Goal: Task Accomplishment & Management: Use online tool/utility

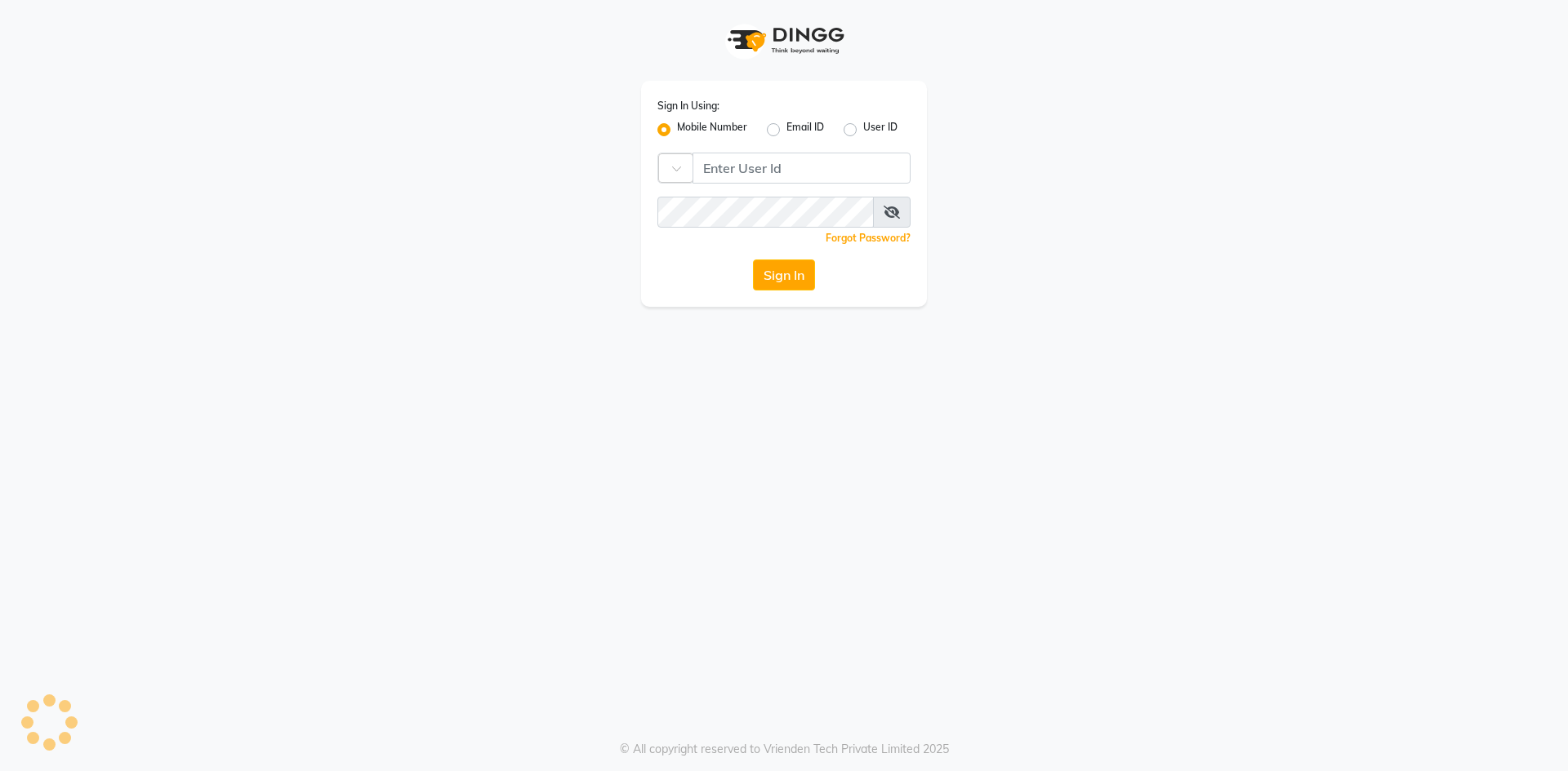
click at [880, 159] on input "Username" at bounding box center [801, 168] width 218 height 31
type input "8400013886"
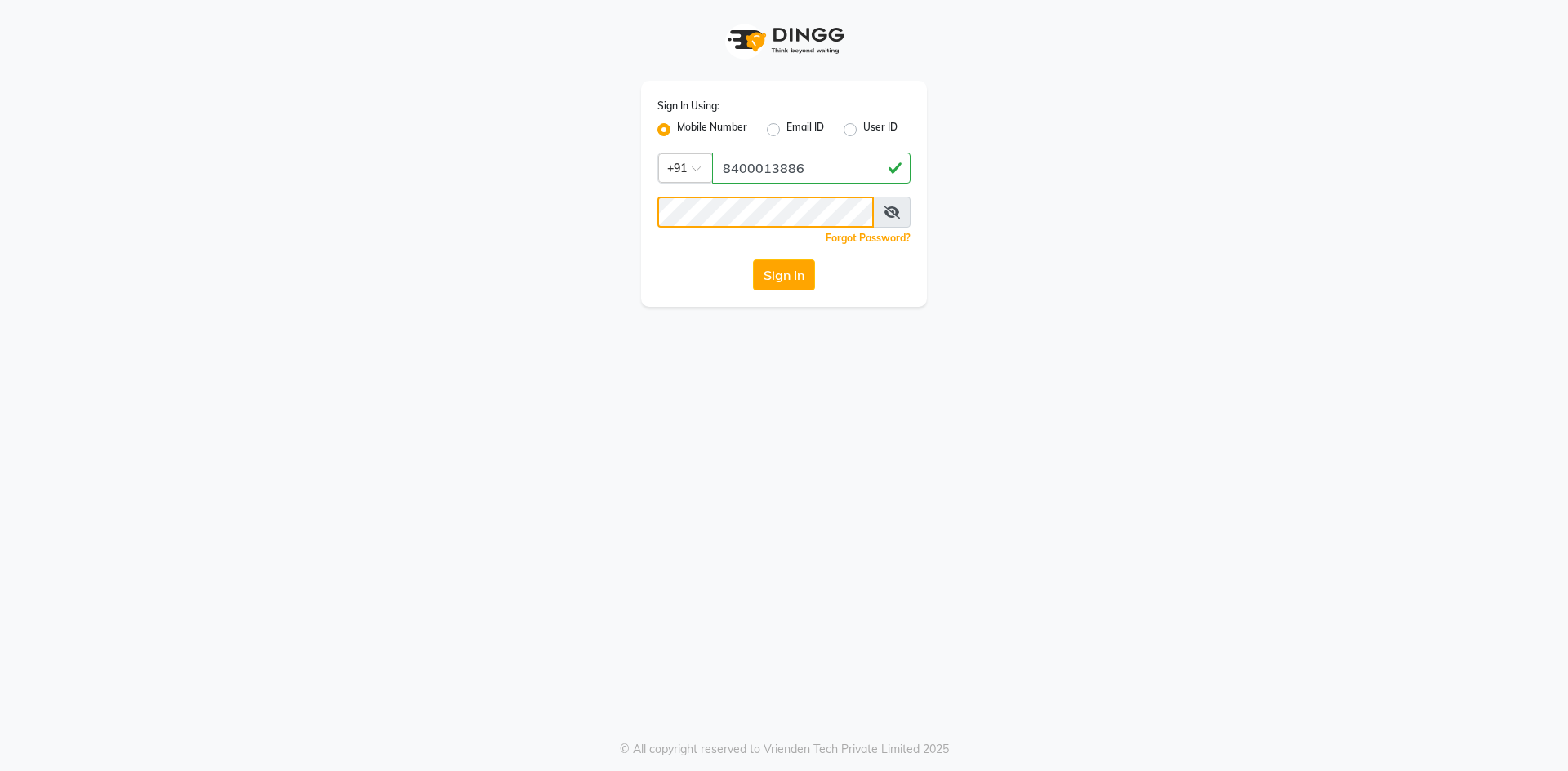
click at [753, 260] on button "Sign In" at bounding box center [784, 275] width 62 height 31
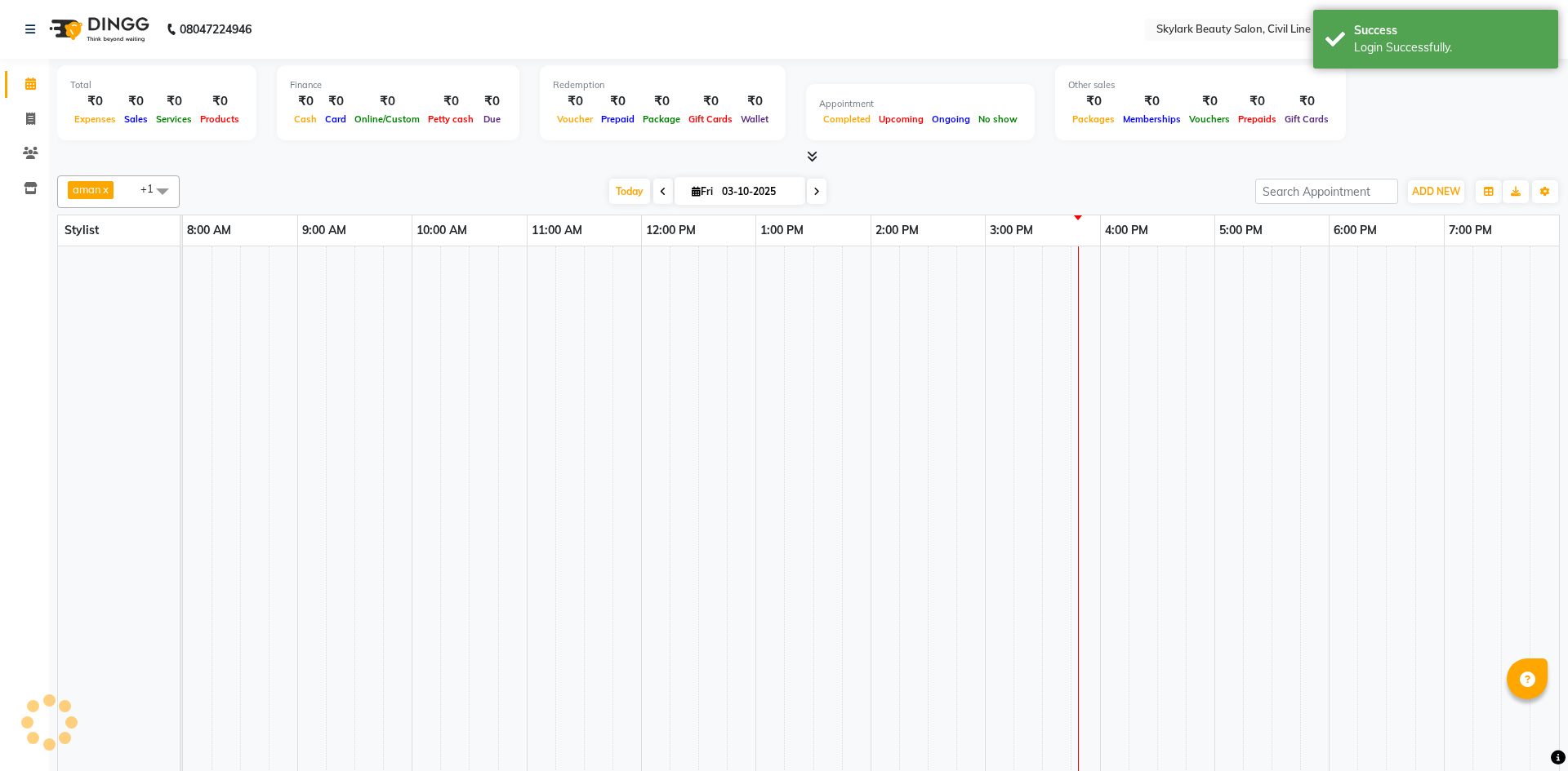
select select "en"
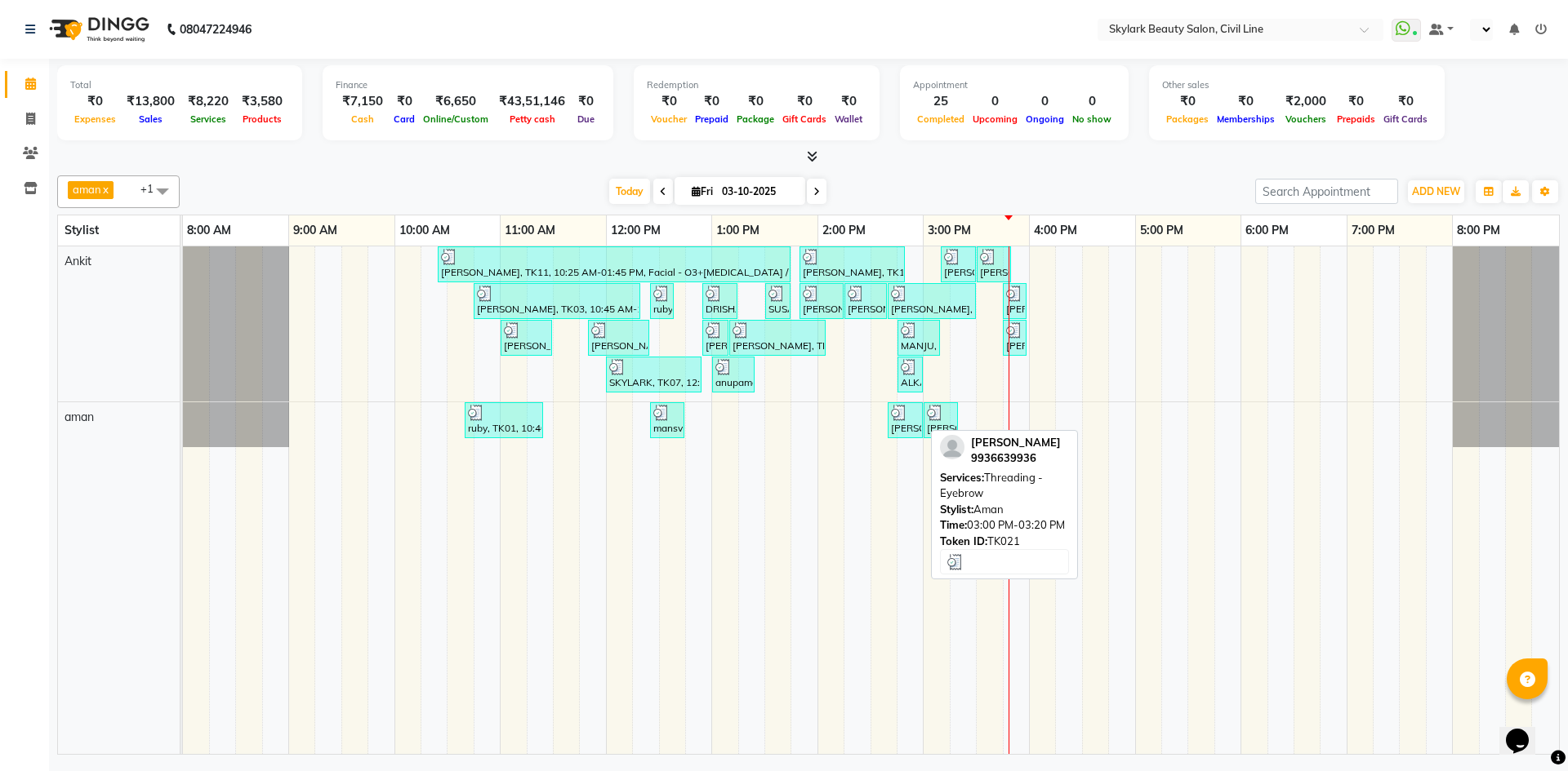
select select "en"
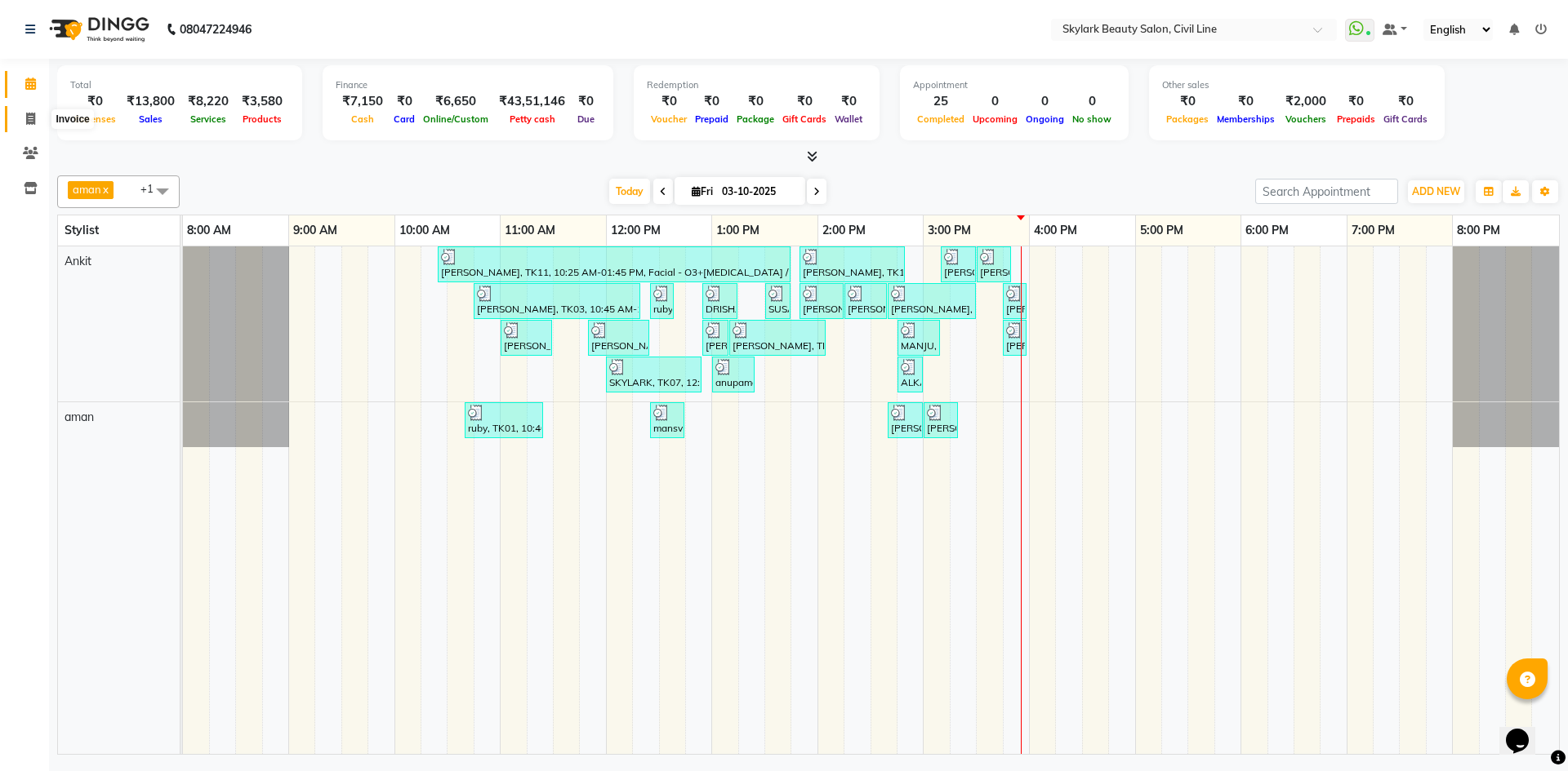
click at [31, 120] on icon at bounding box center [30, 118] width 9 height 12
select select "service"
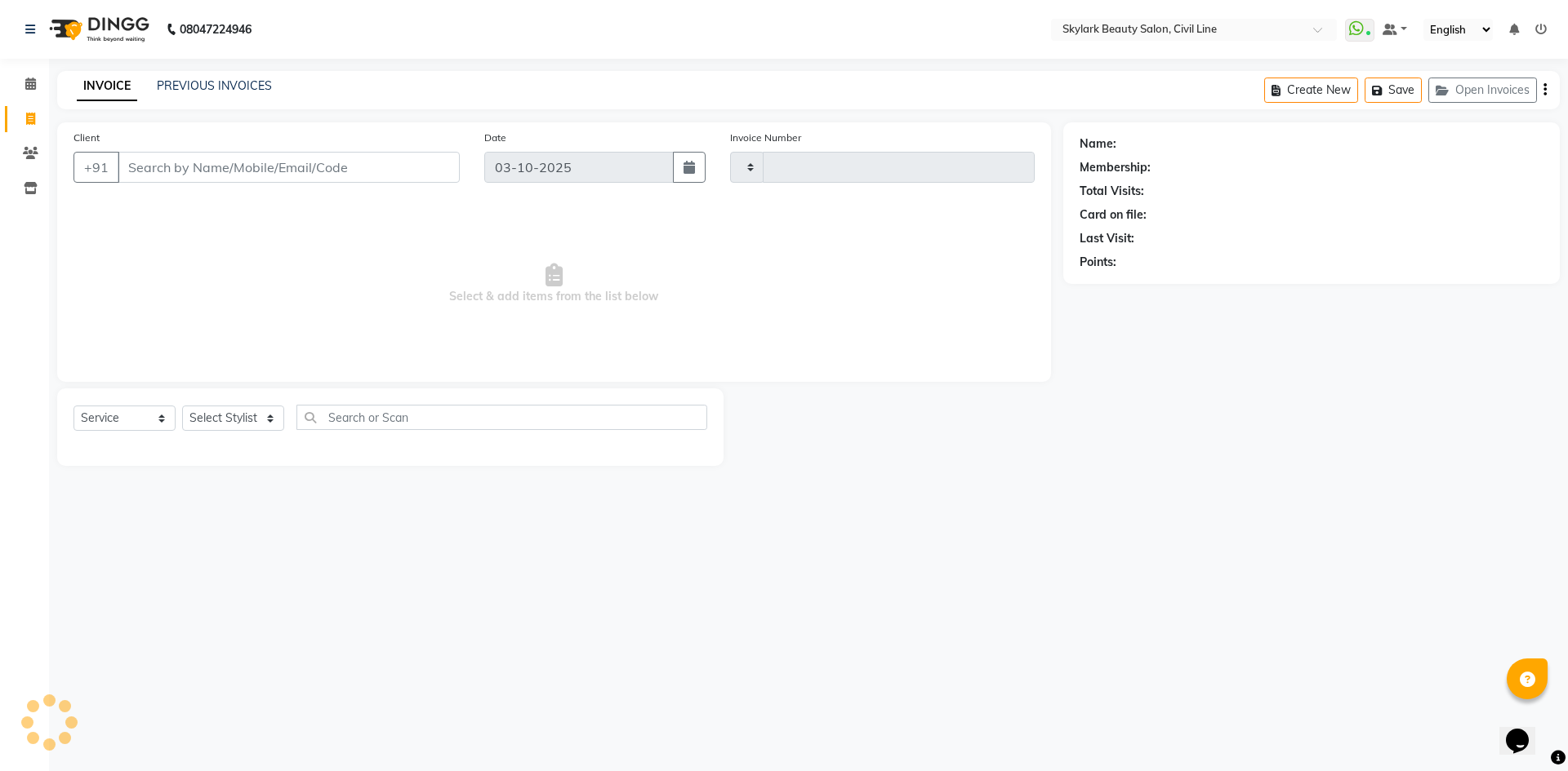
type input "7118"
select select "4588"
click at [268, 428] on select "Select Stylist aman Ankit GAGAN WAHLA GURWINDER SINGH WASU" at bounding box center [233, 418] width 102 height 26
select select "85071"
click at [182, 406] on select "Select Stylist aman Ankit GAGAN WAHLA GURWINDER SINGH WASU" at bounding box center [233, 418] width 102 height 26
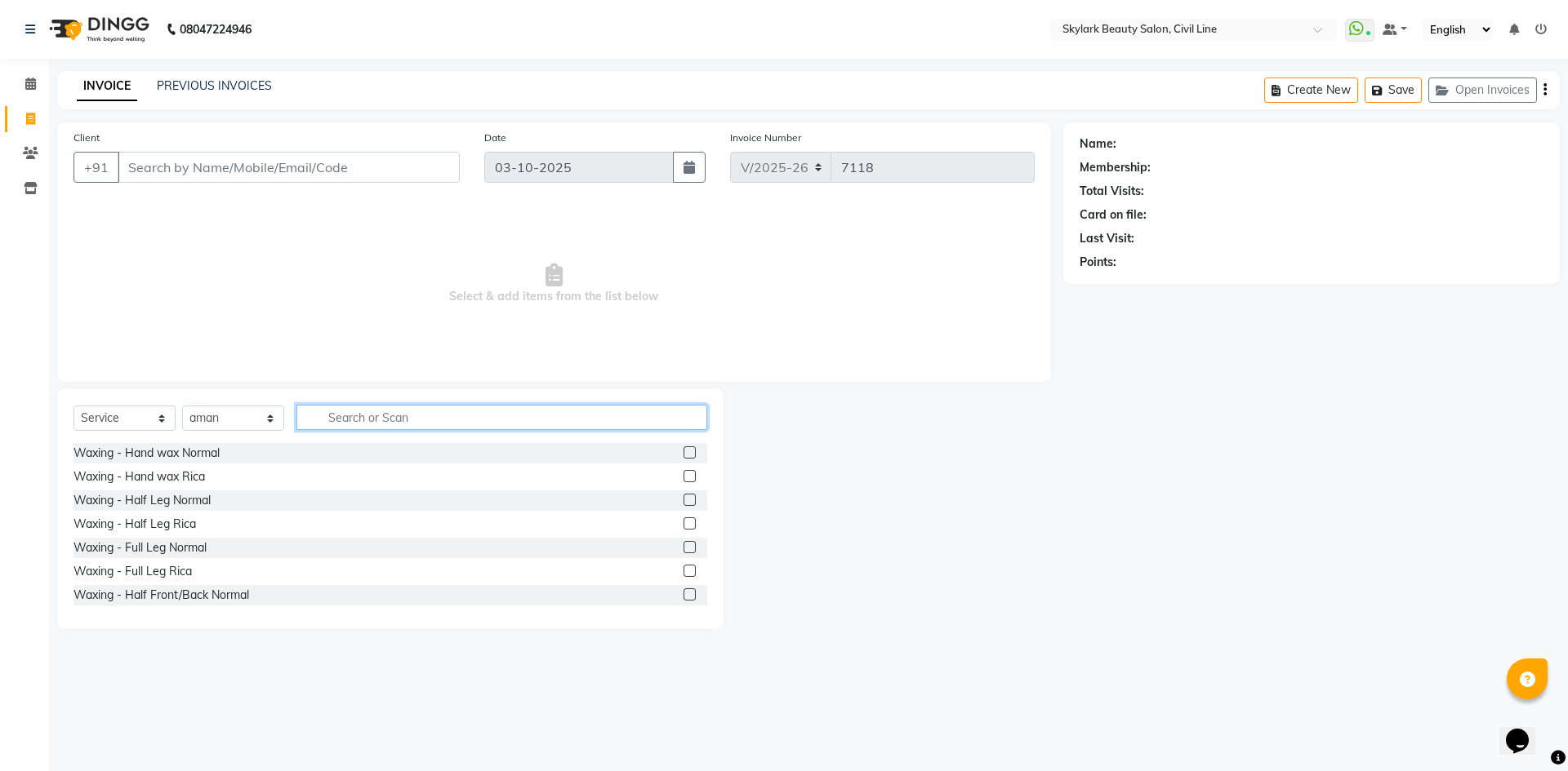
click at [394, 410] on input "text" at bounding box center [502, 417] width 410 height 26
type input "HAND"
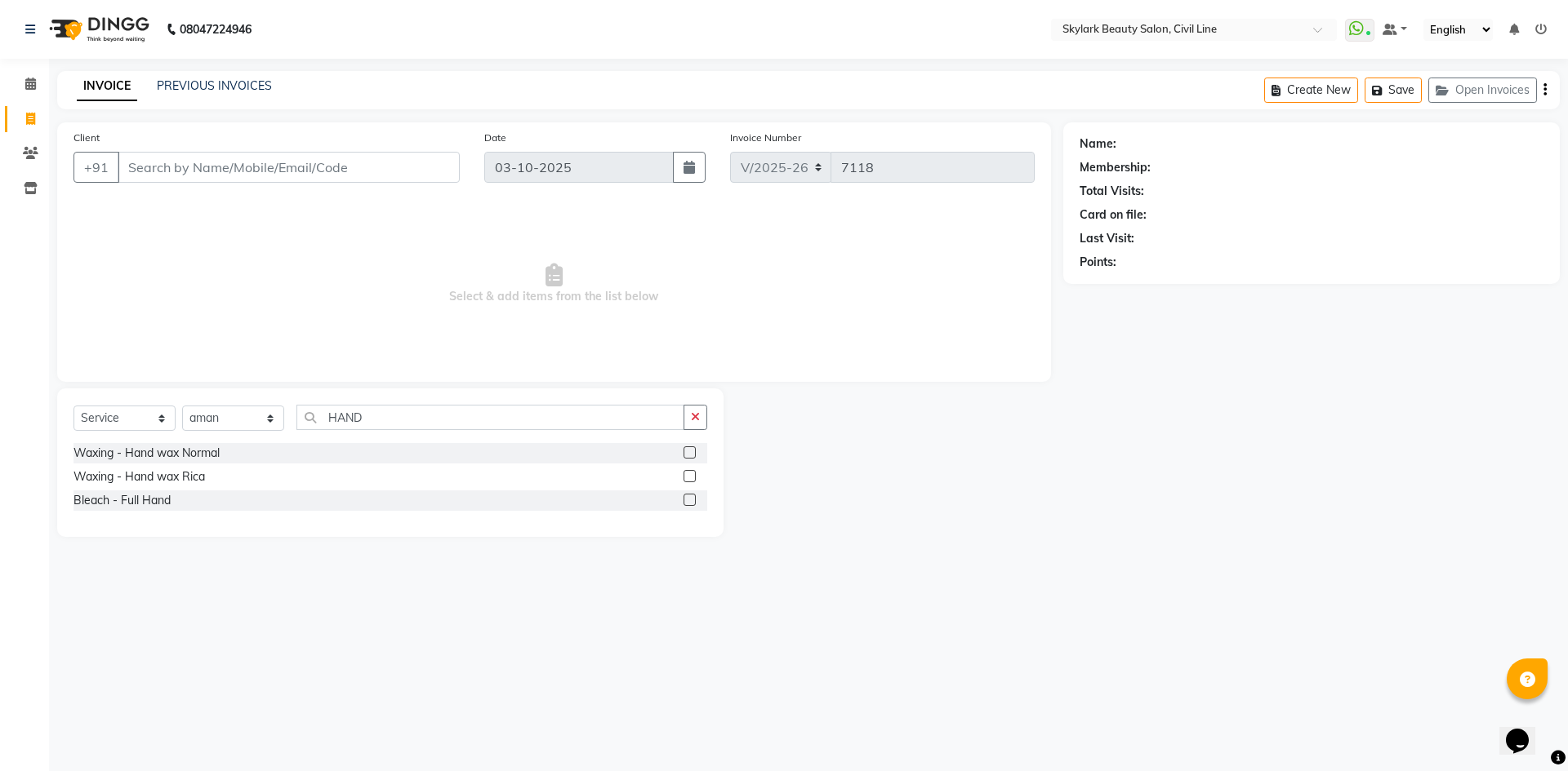
click at [687, 452] on label at bounding box center [689, 452] width 12 height 12
click at [687, 452] on input "checkbox" at bounding box center [688, 453] width 10 height 10
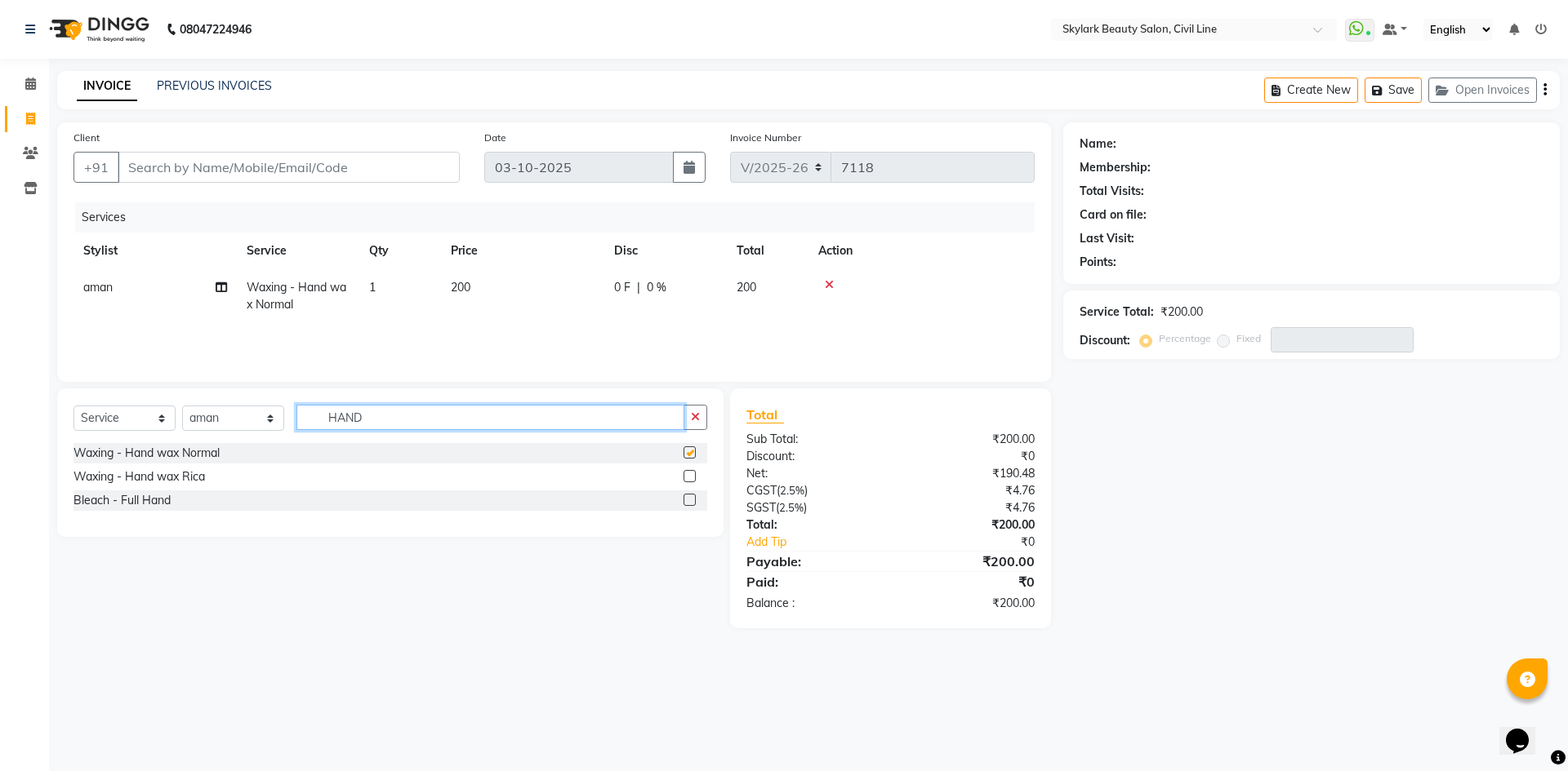
click at [660, 425] on input "HAND" at bounding box center [491, 417] width 387 height 26
checkbox input "false"
type input "H"
type input "HAL"
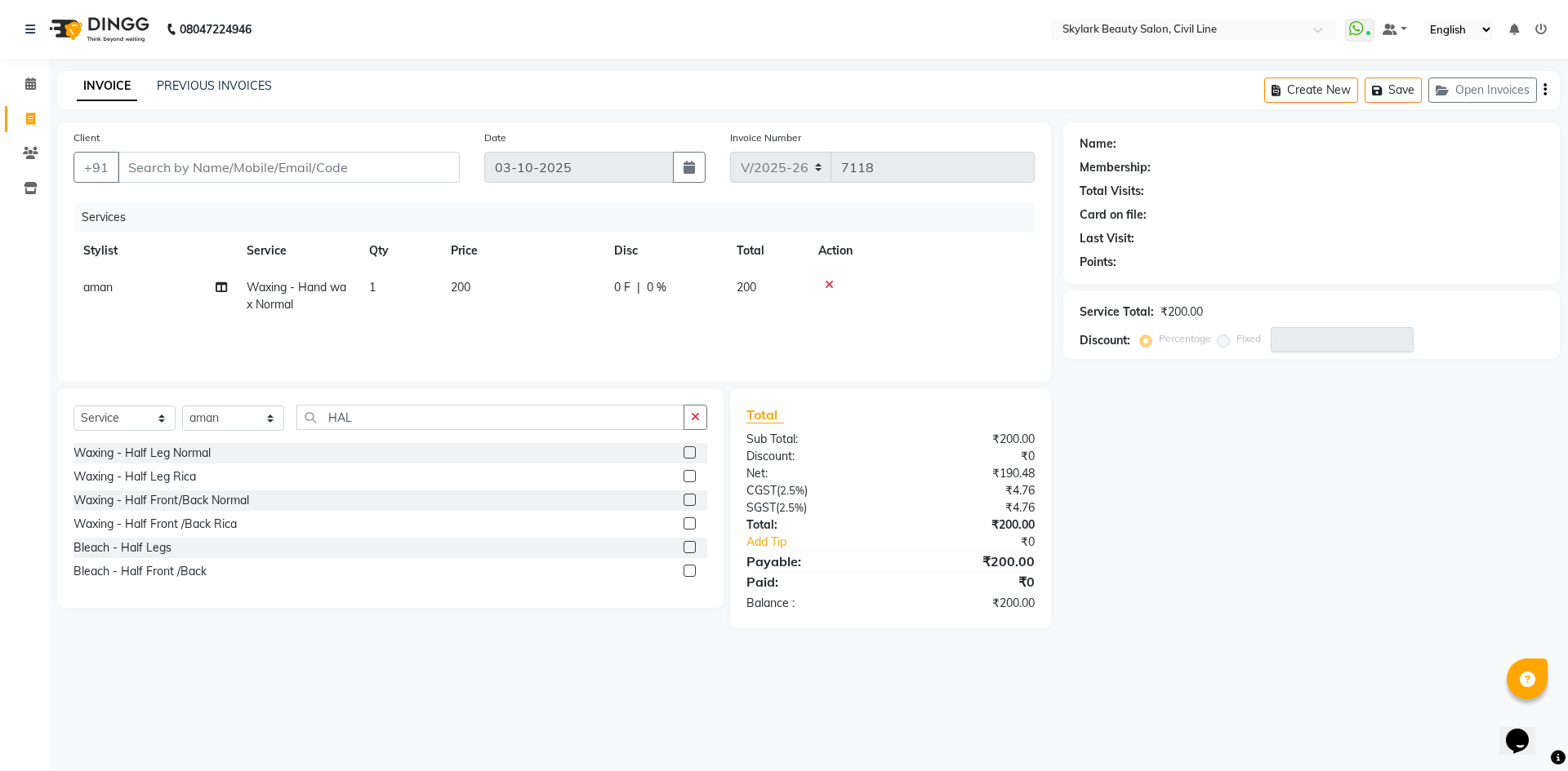
click at [688, 458] on label at bounding box center [689, 452] width 12 height 12
click at [688, 458] on input "checkbox" at bounding box center [688, 453] width 10 height 10
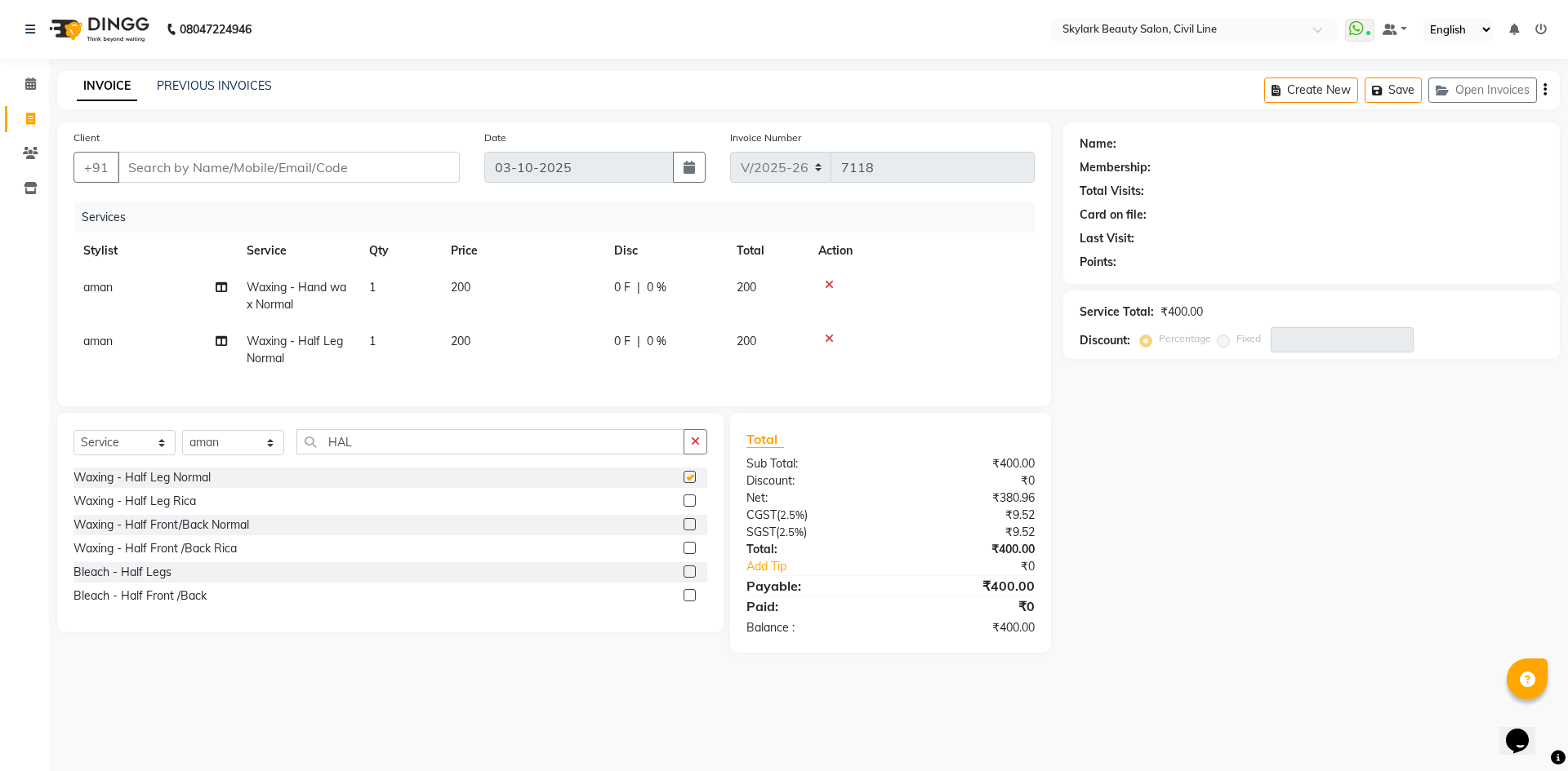
checkbox input "false"
drag, startPoint x: 624, startPoint y: 474, endPoint x: 624, endPoint y: 463, distance: 11.0
click at [624, 468] on div "Select Service Product Membership Package Voucher Prepaid Gift Card Select Styl…" at bounding box center [390, 448] width 634 height 38
click at [647, 453] on input "HAL" at bounding box center [491, 442] width 387 height 26
type input "H"
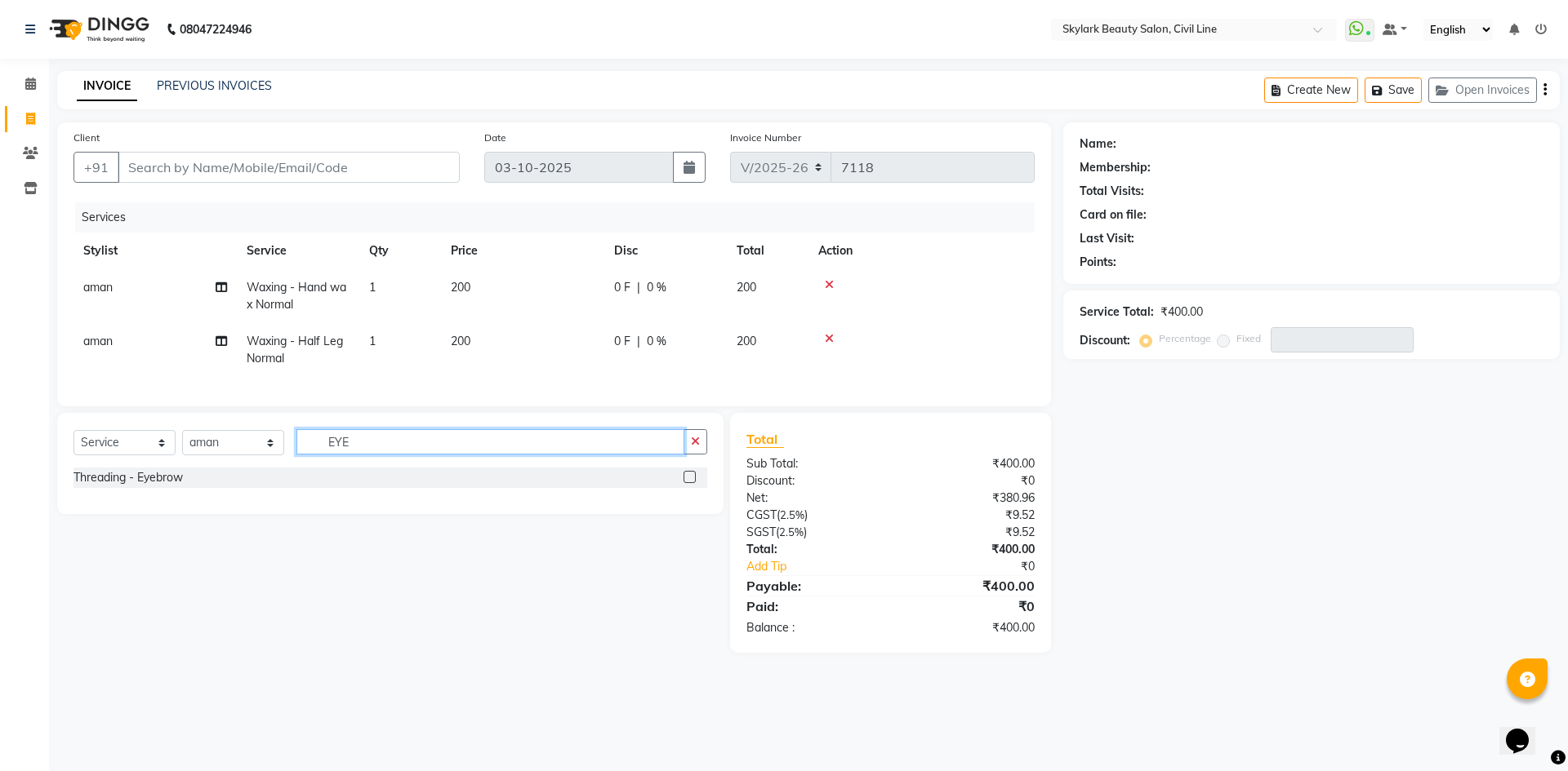
type input "EYE"
click at [688, 483] on label at bounding box center [689, 477] width 12 height 12
click at [688, 483] on input "checkbox" at bounding box center [688, 477] width 10 height 10
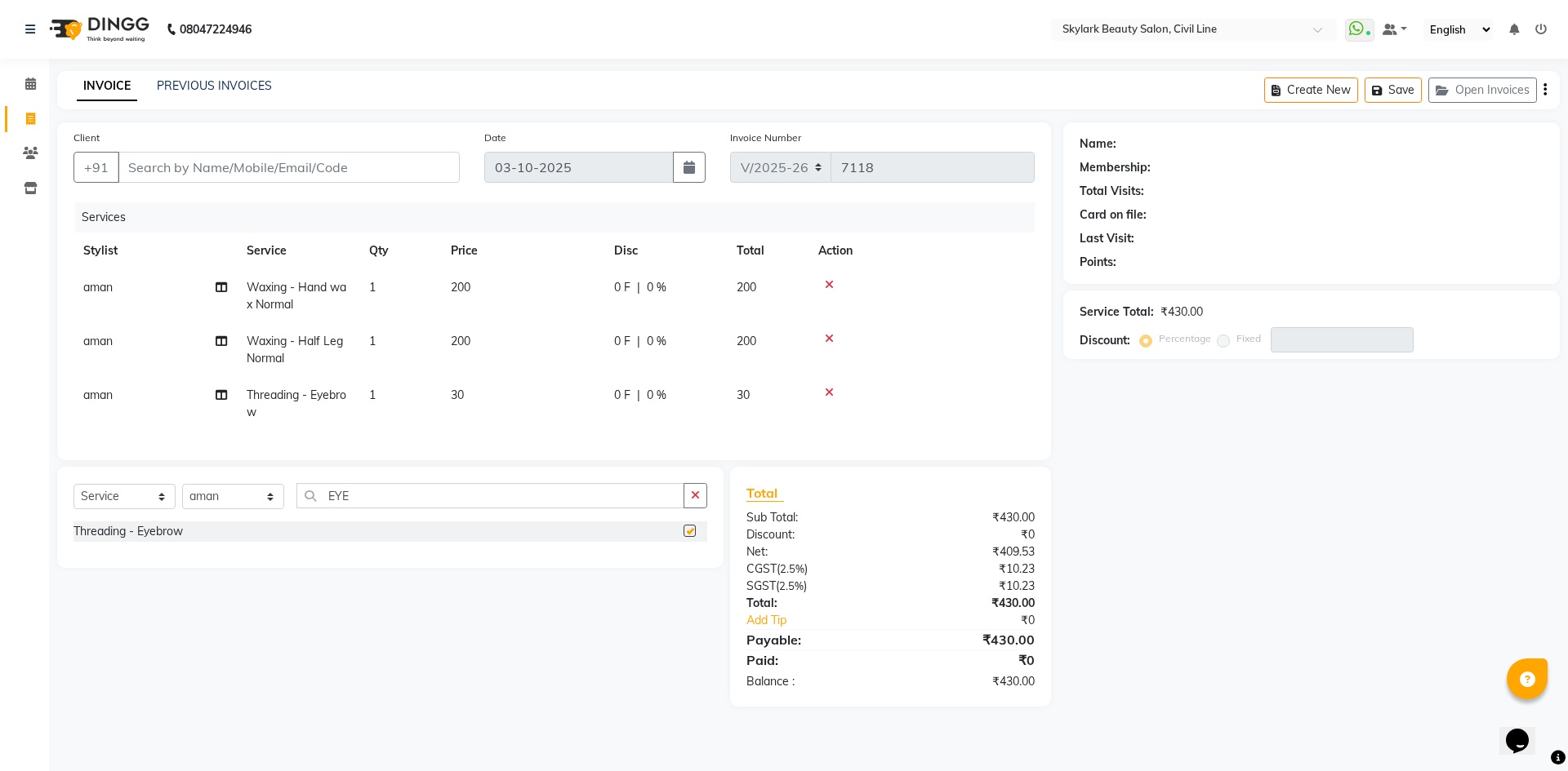
checkbox input "false"
click at [324, 152] on input "Client" at bounding box center [288, 167] width 342 height 31
type input "9"
type input "0"
type input "9555567412"
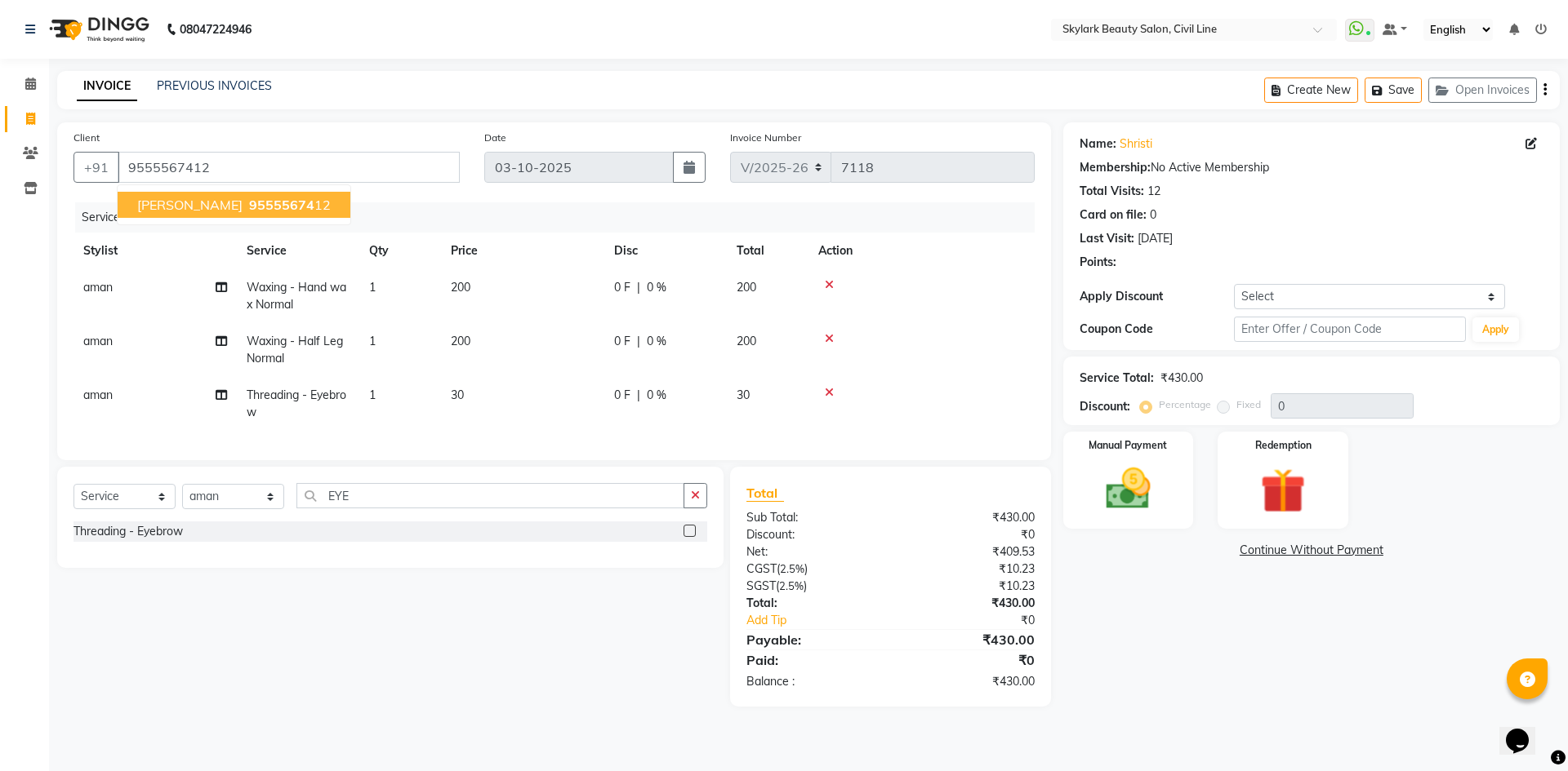
click at [257, 204] on ngb-highlight "95555674 12" at bounding box center [287, 204] width 85 height 16
click at [1134, 467] on img at bounding box center [1128, 489] width 76 height 53
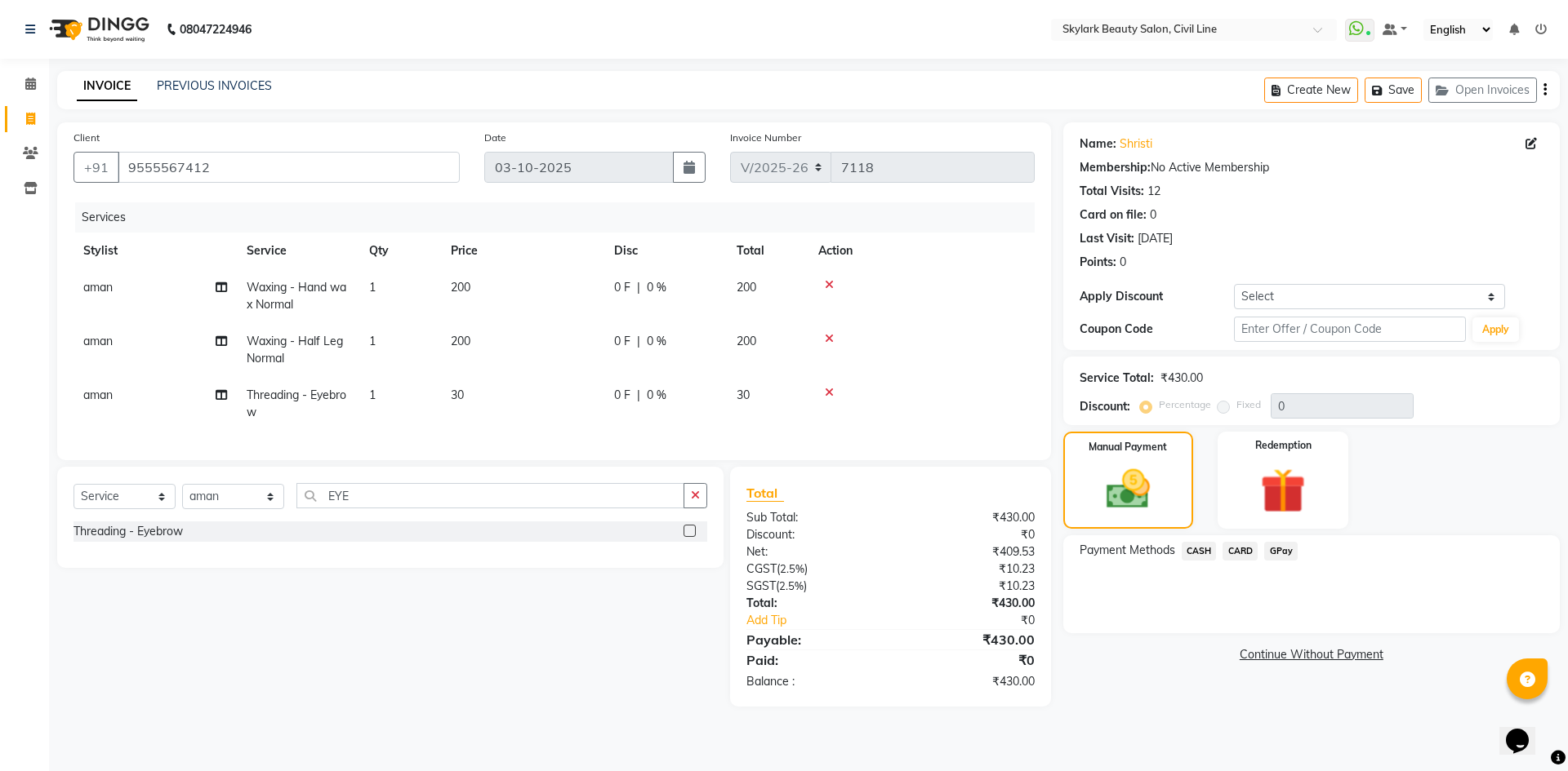
click at [1193, 550] on span "CASH" at bounding box center [1199, 552] width 35 height 19
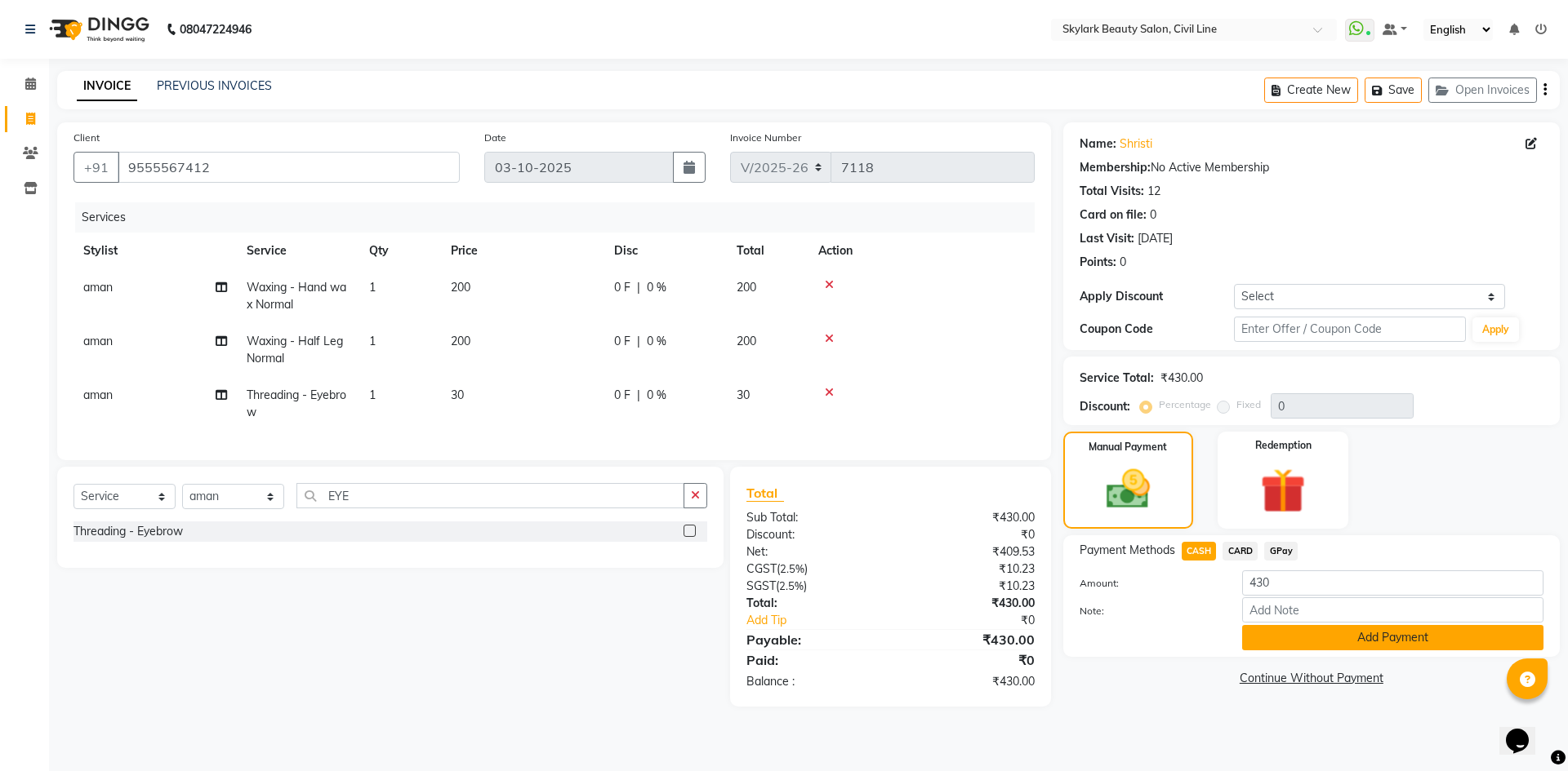
click at [1398, 642] on button "Add Payment" at bounding box center [1392, 637] width 302 height 26
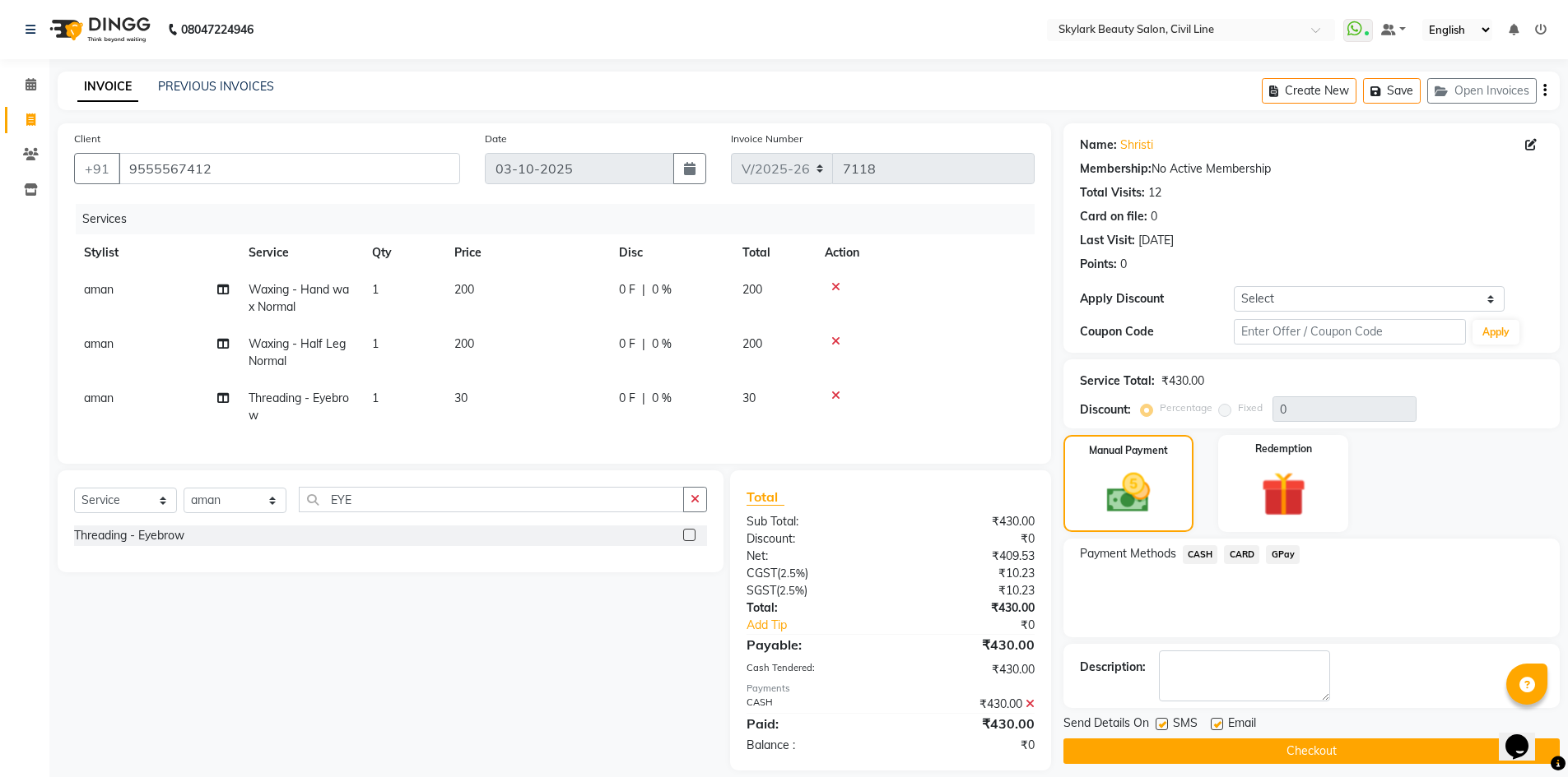
click at [1364, 754] on button "Checkout" at bounding box center [1311, 751] width 496 height 26
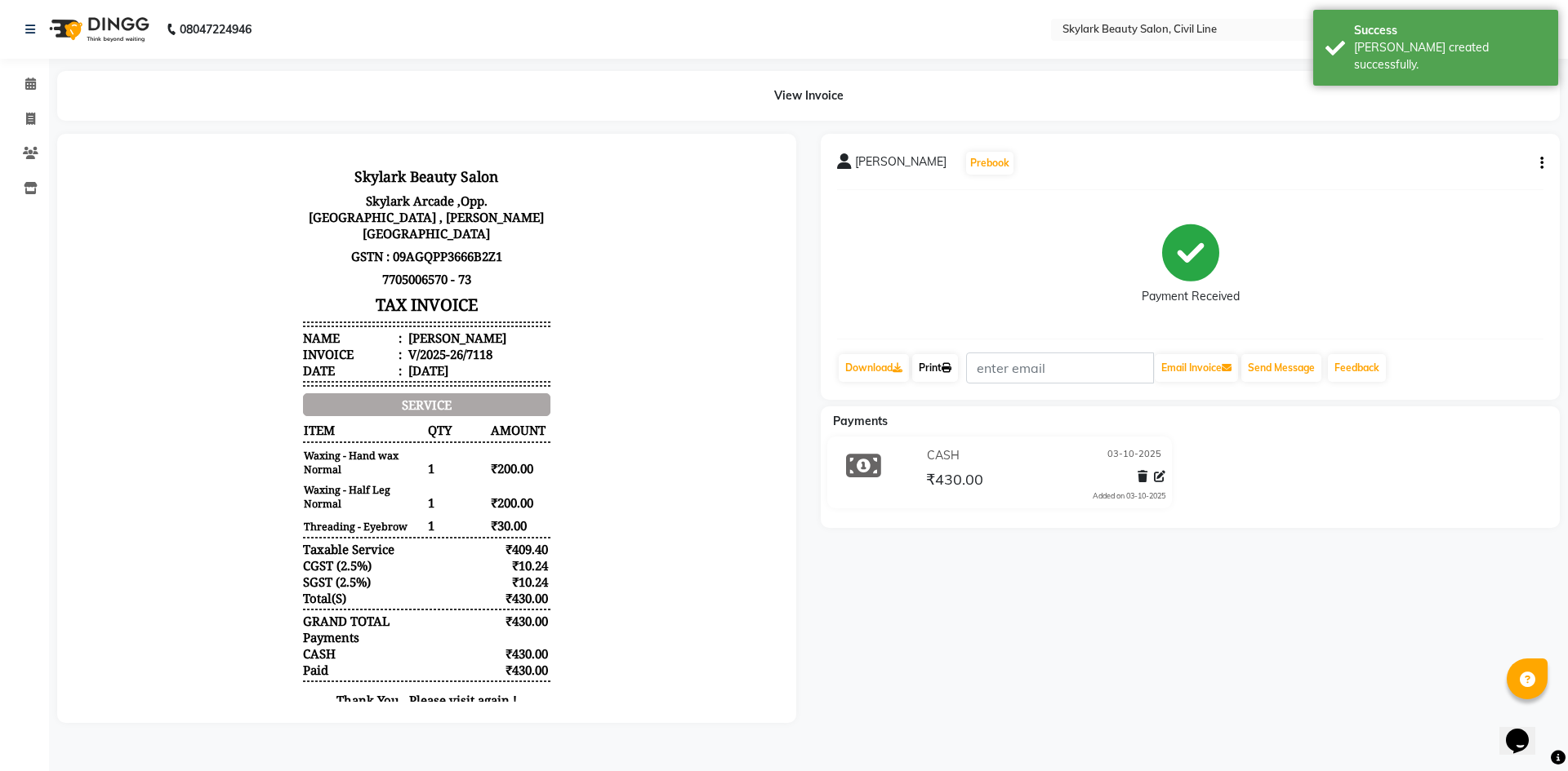
click at [945, 357] on link "Print" at bounding box center [935, 367] width 46 height 28
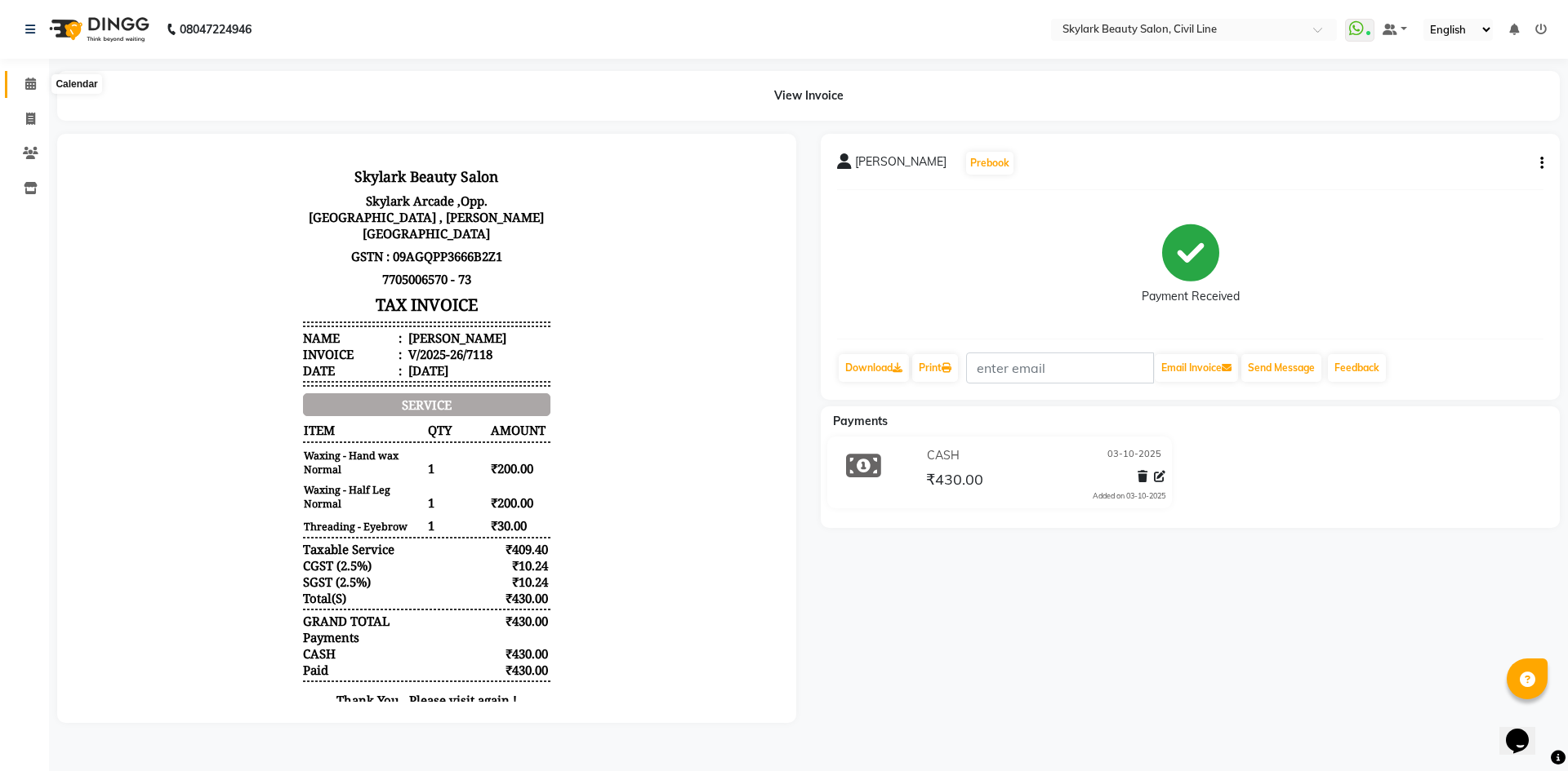
click at [26, 80] on icon at bounding box center [31, 83] width 10 height 12
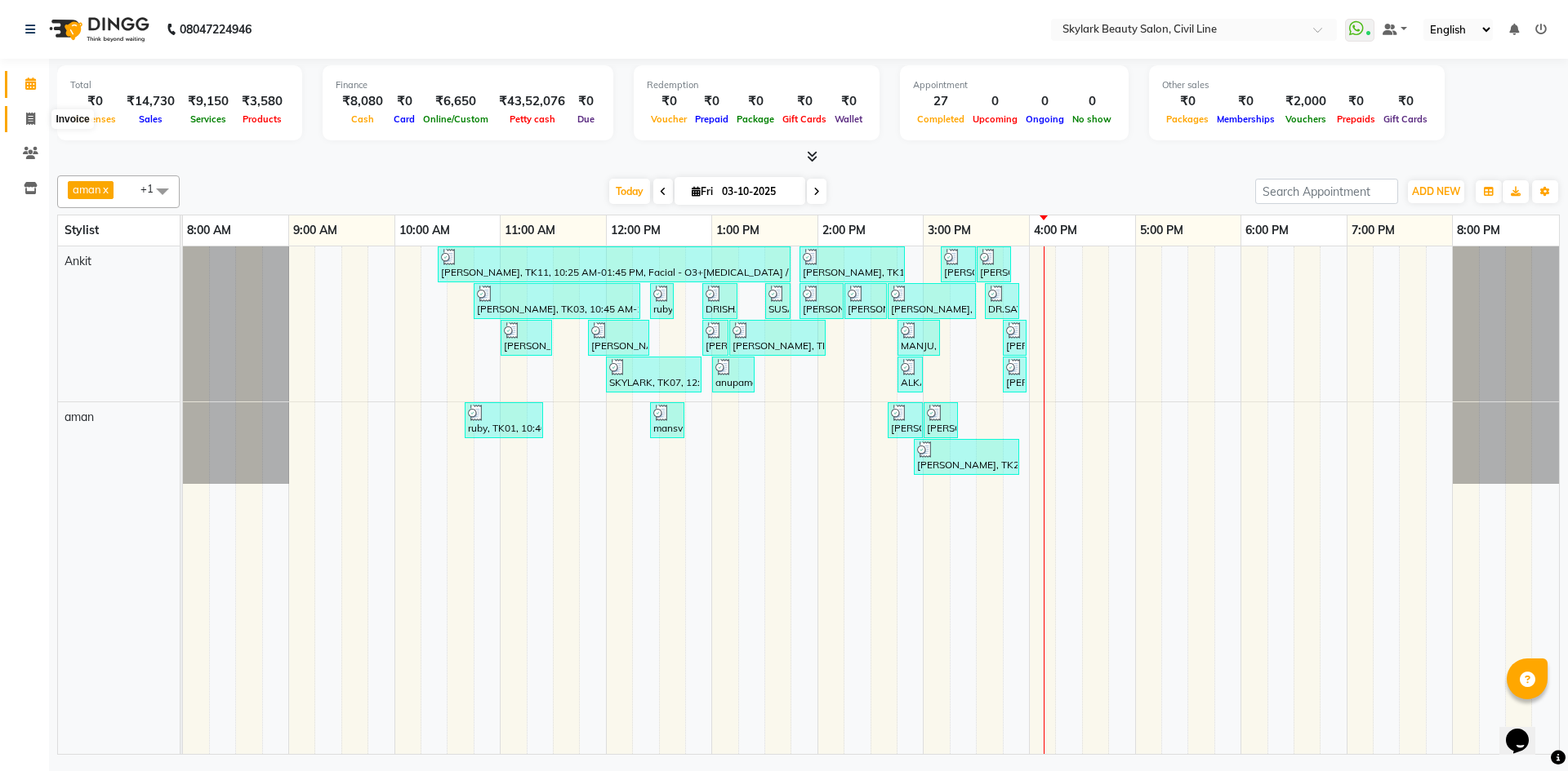
click at [21, 114] on span at bounding box center [31, 119] width 29 height 19
select select "service"
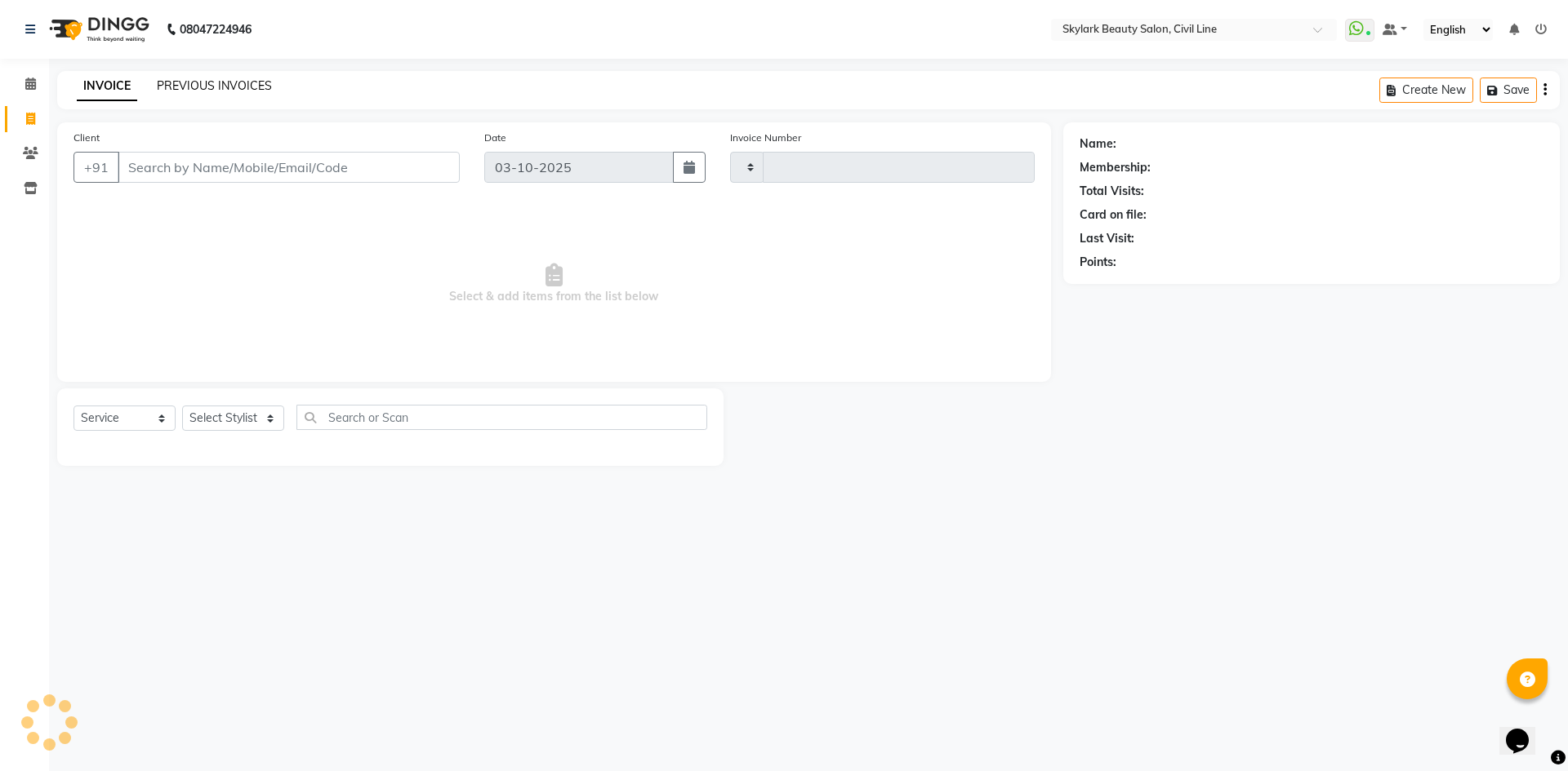
type input "7120"
select select "4588"
click at [224, 79] on link "PREVIOUS INVOICES" at bounding box center [214, 85] width 115 height 14
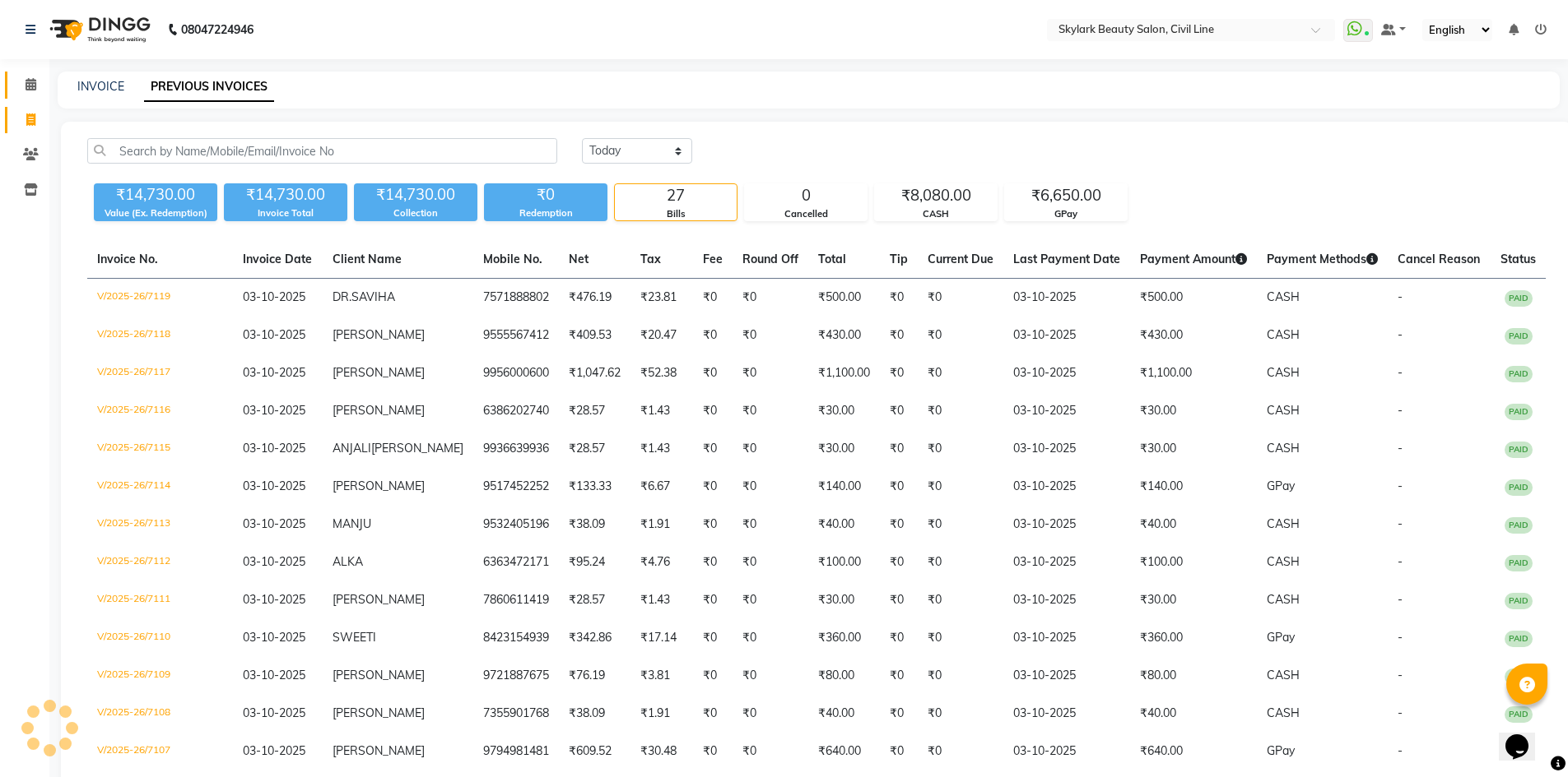
click at [25, 72] on link "Calendar" at bounding box center [24, 85] width 39 height 27
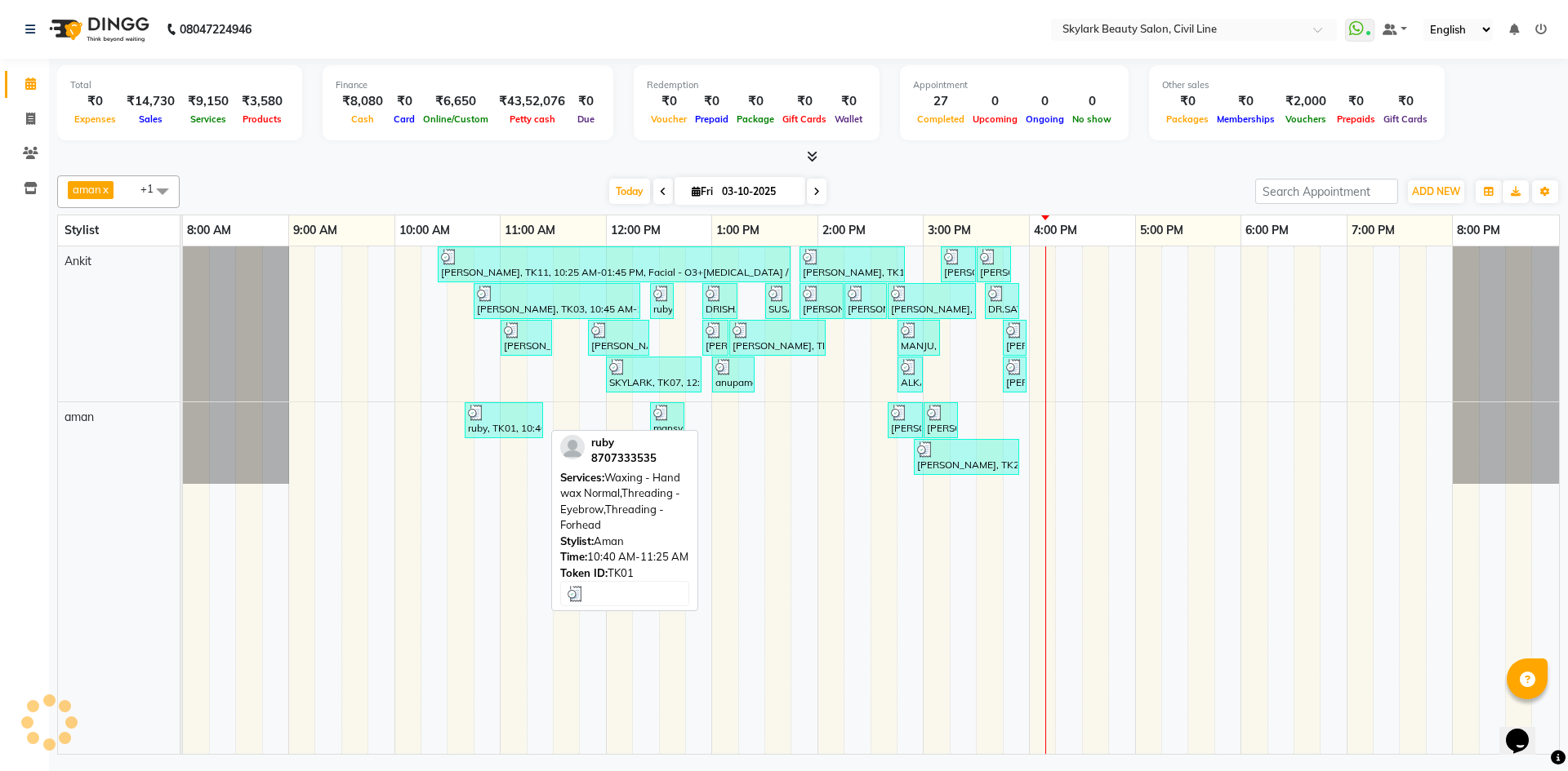
click at [524, 410] on div at bounding box center [503, 412] width 72 height 16
select select "3"
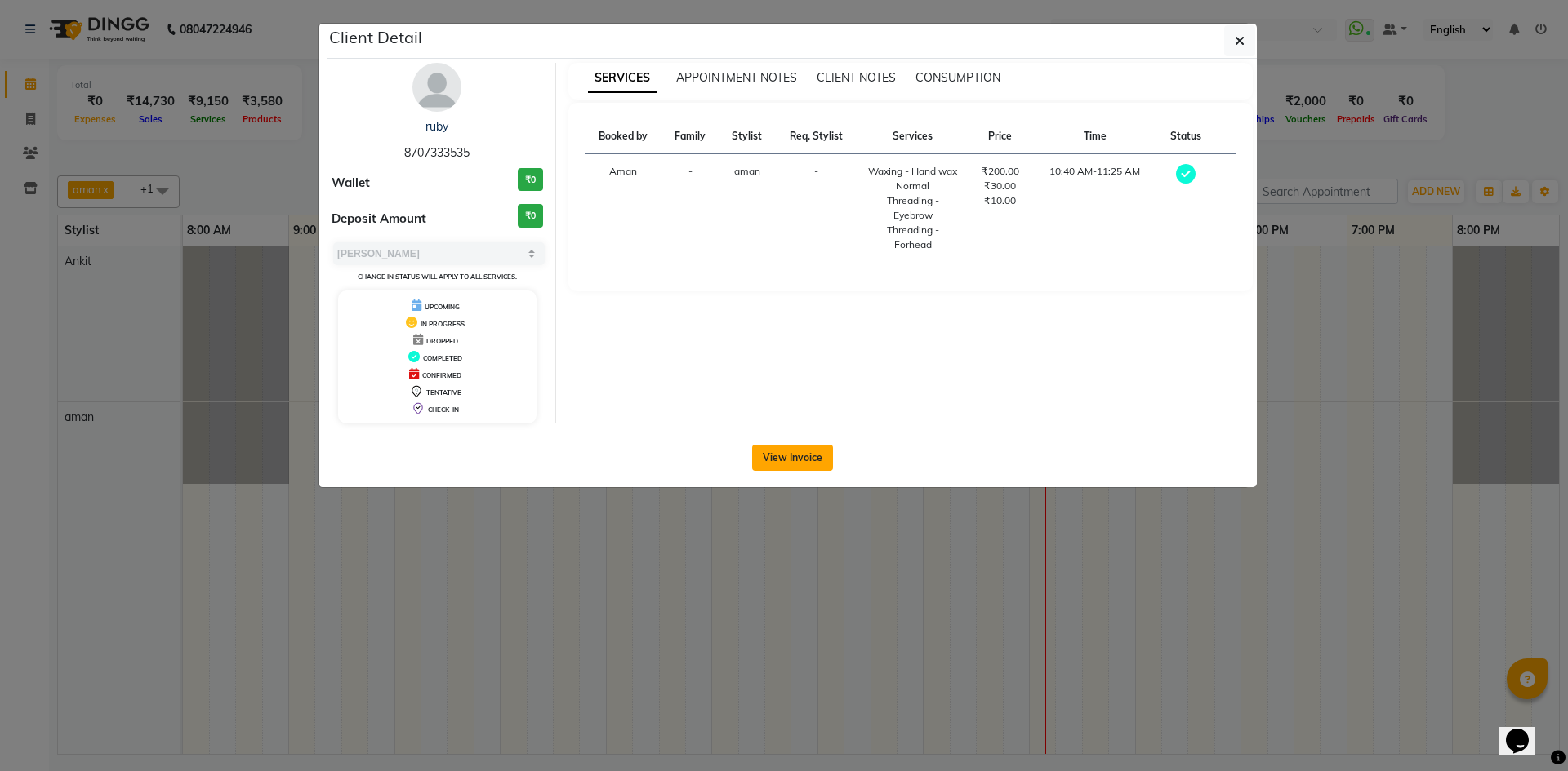
click at [772, 469] on button "View Invoice" at bounding box center [792, 457] width 81 height 26
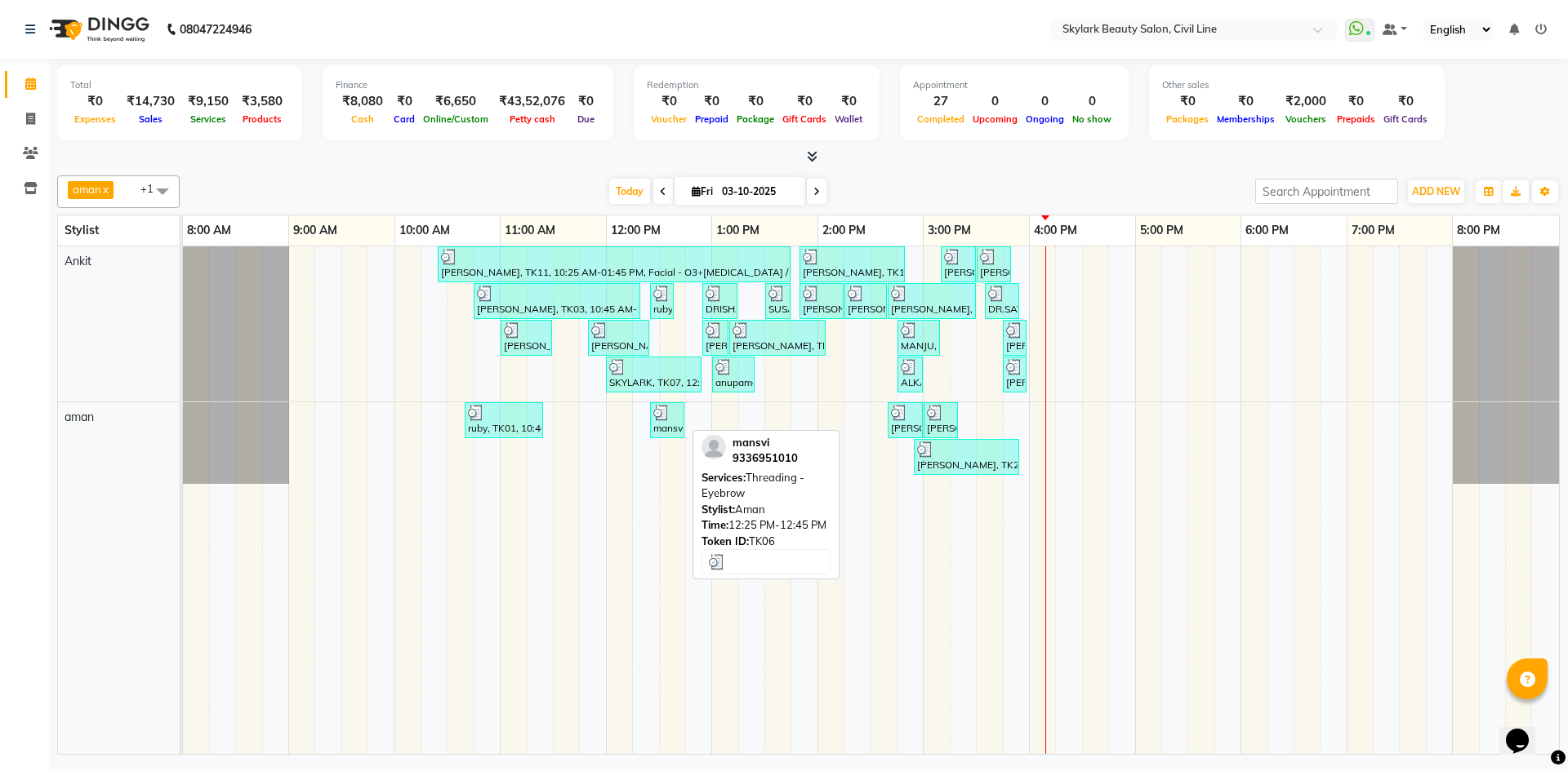
click at [676, 409] on div at bounding box center [666, 412] width 28 height 16
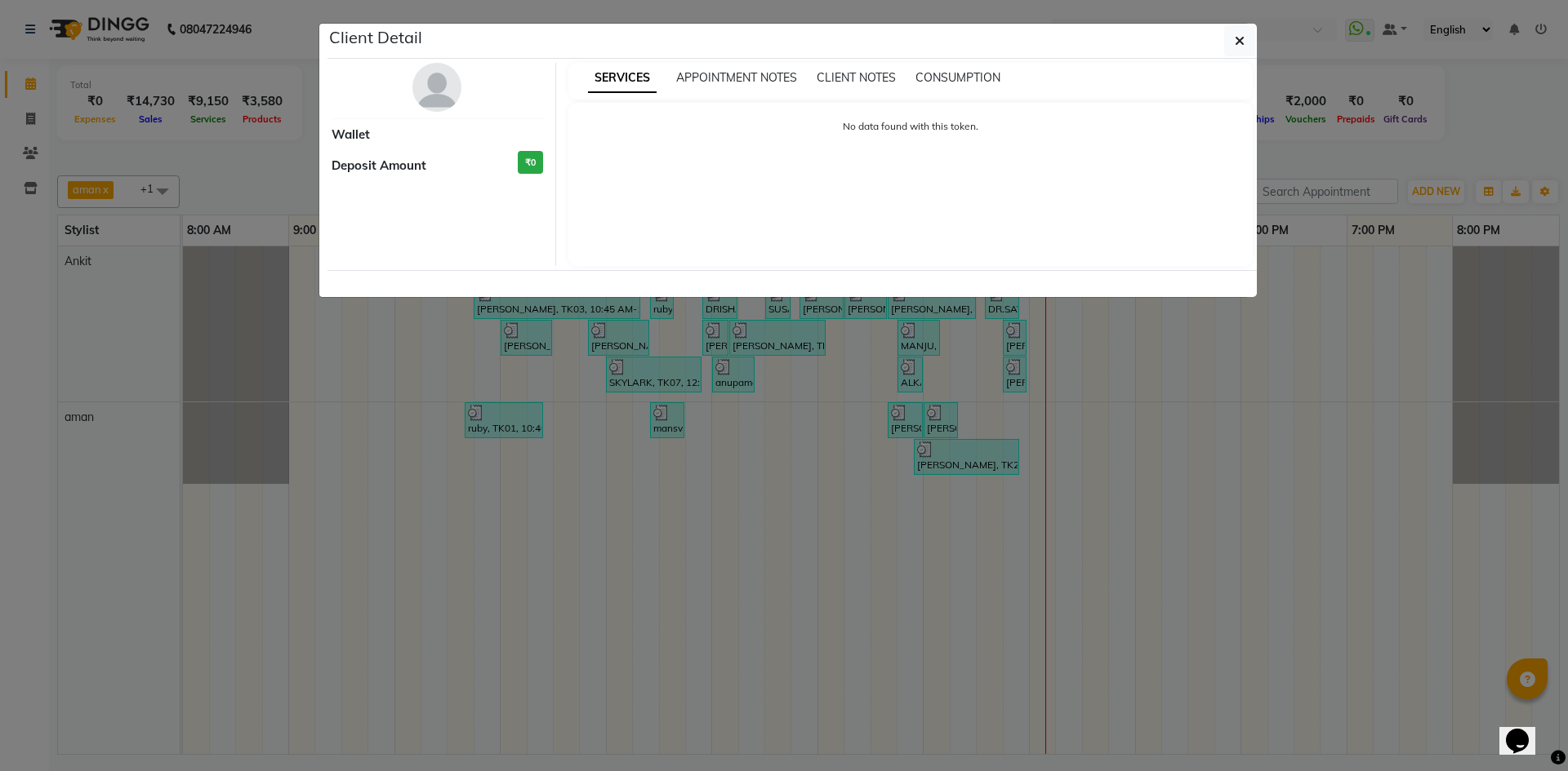
select select "3"
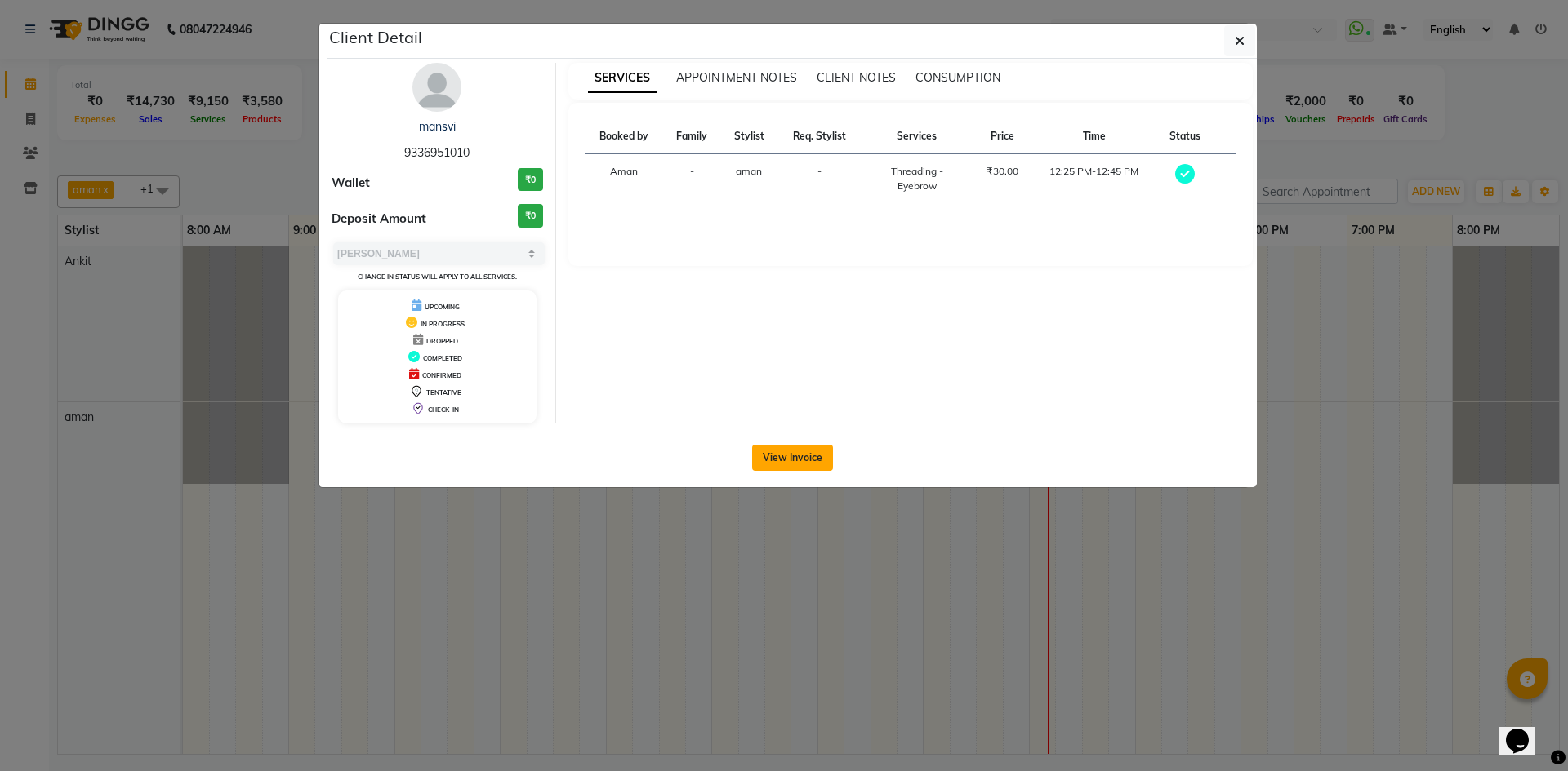
click at [772, 447] on button "View Invoice" at bounding box center [792, 457] width 81 height 26
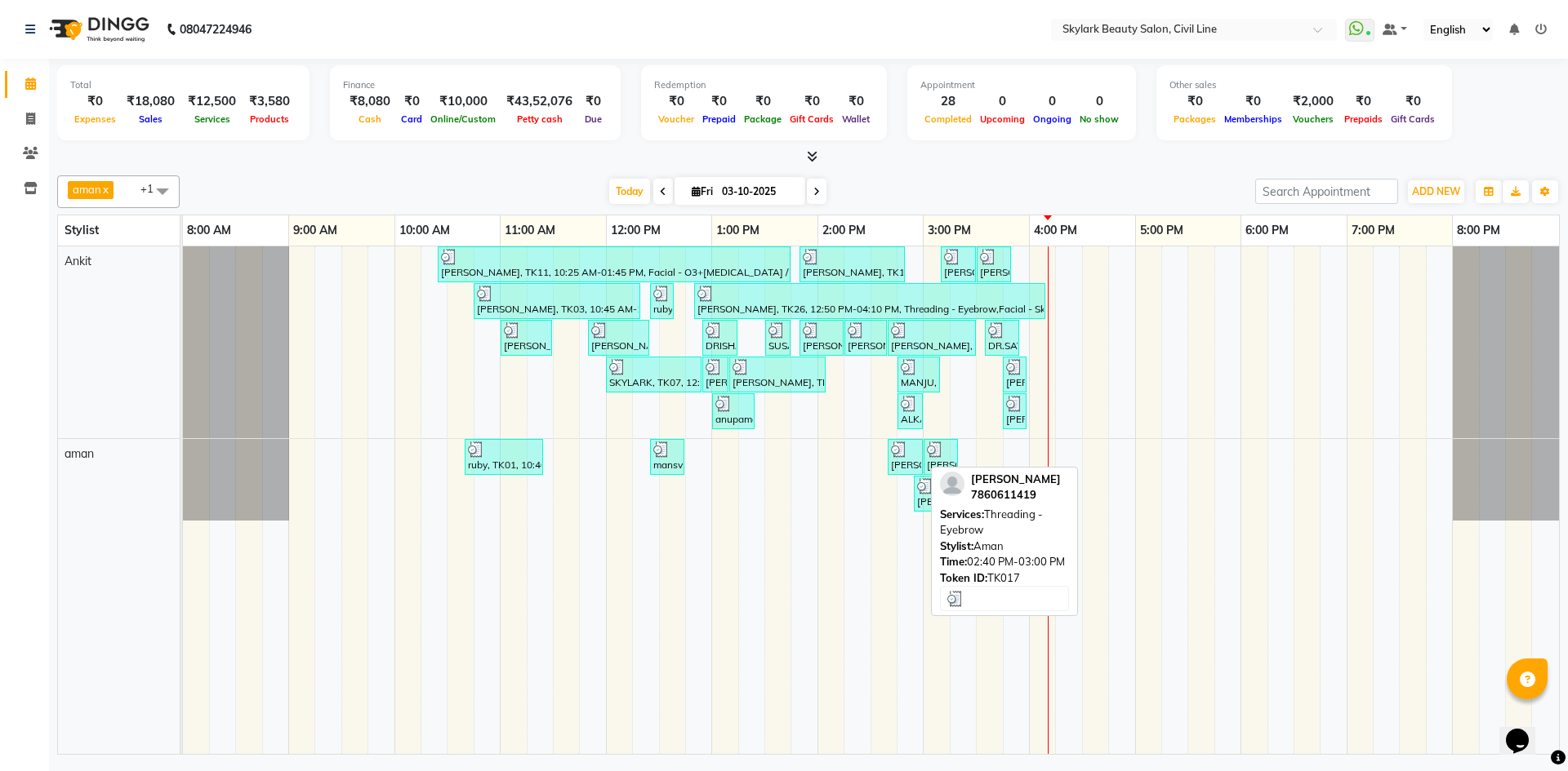
click at [907, 452] on img at bounding box center [898, 449] width 16 height 16
select select "3"
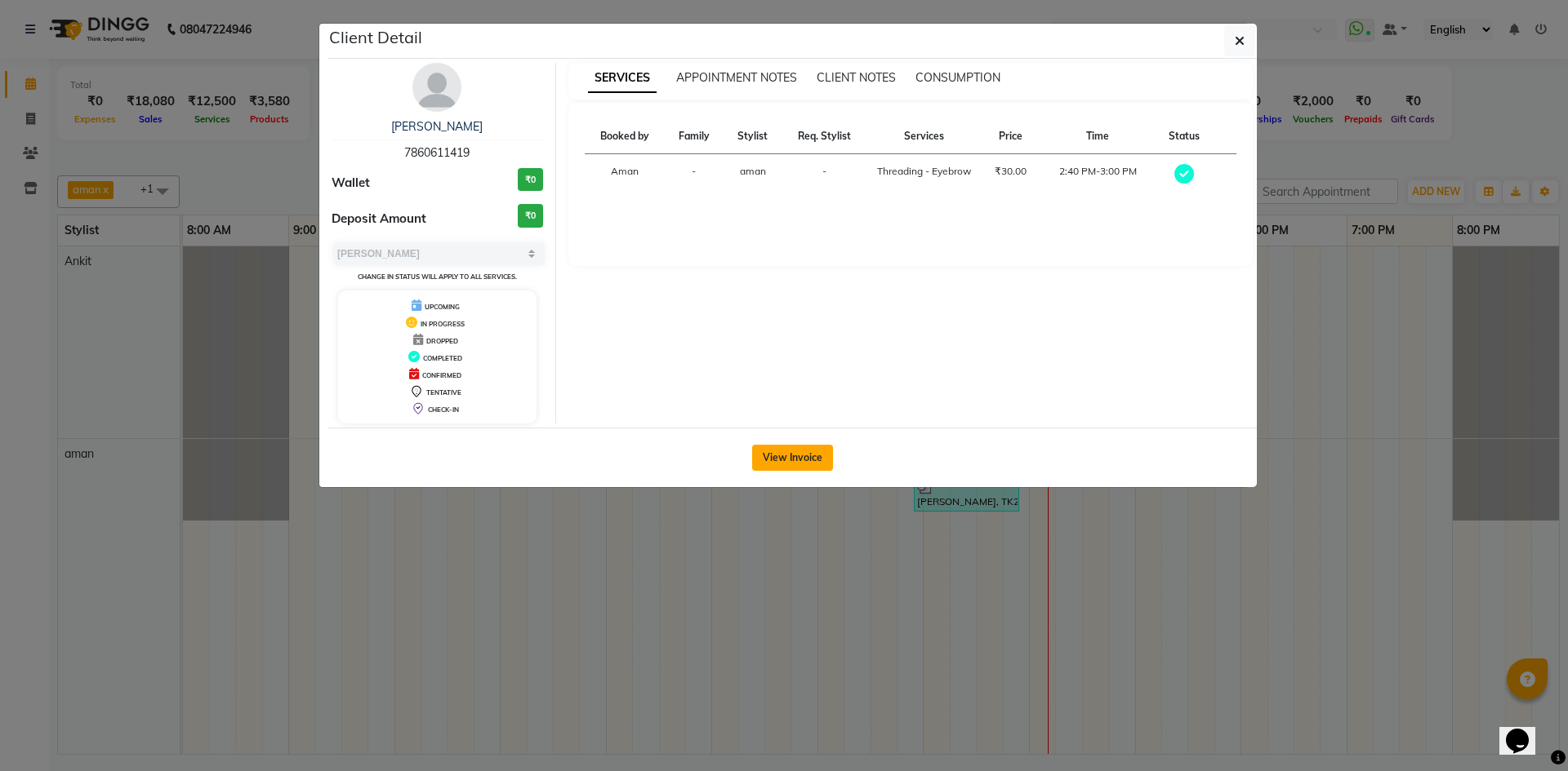
click at [815, 449] on button "View Invoice" at bounding box center [792, 457] width 81 height 26
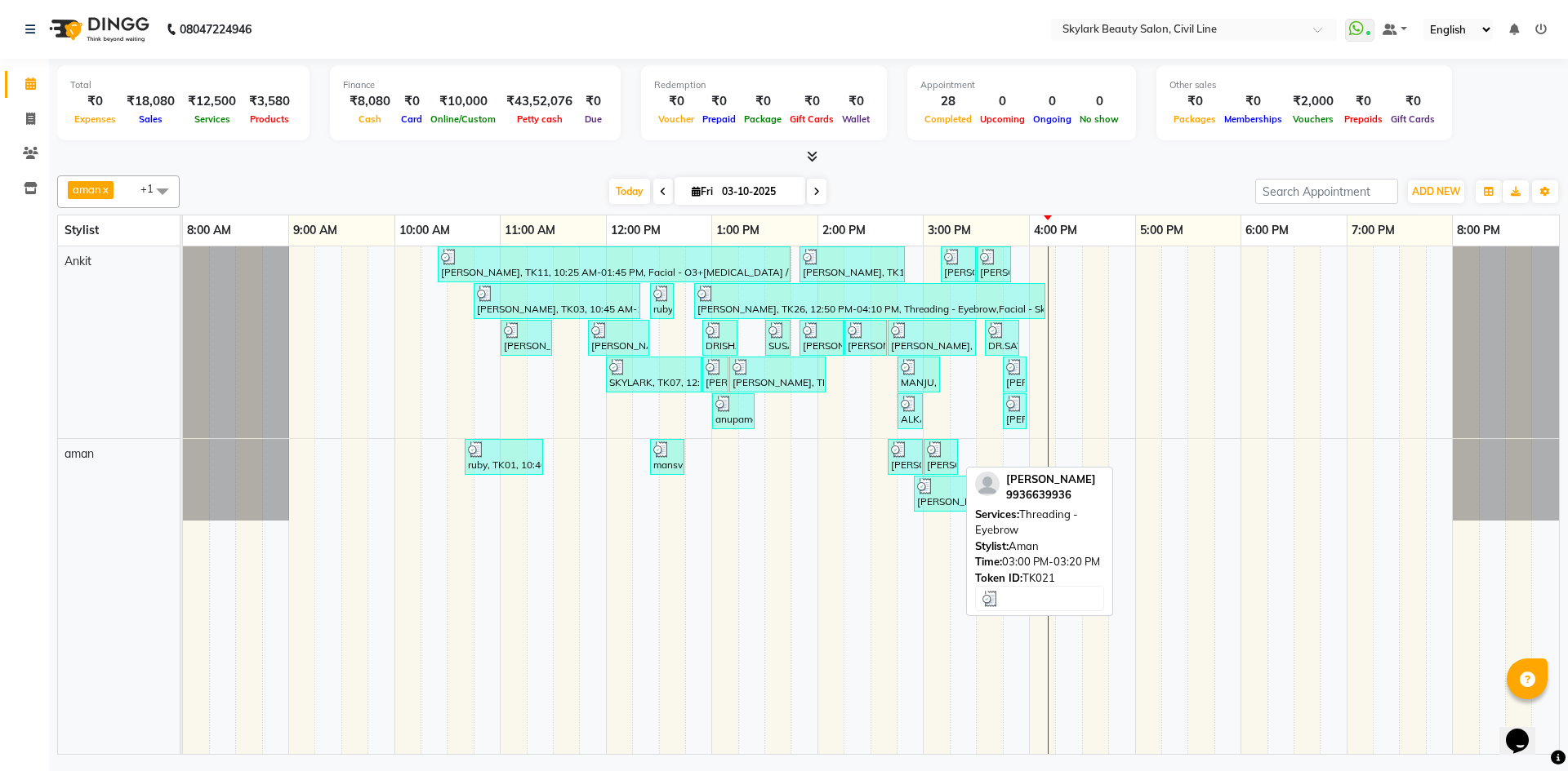
click at [951, 449] on div at bounding box center [940, 449] width 28 height 16
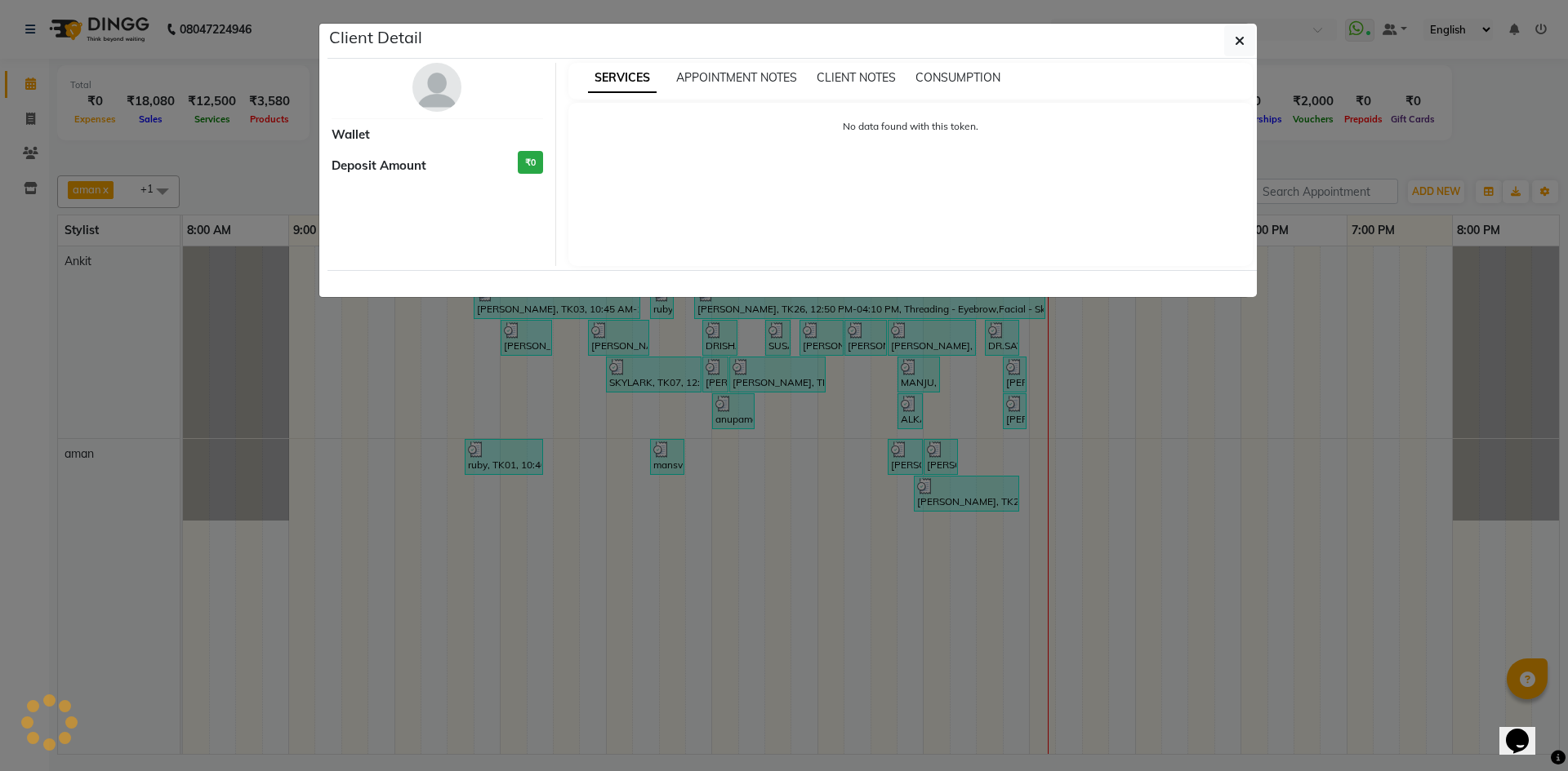
select select "3"
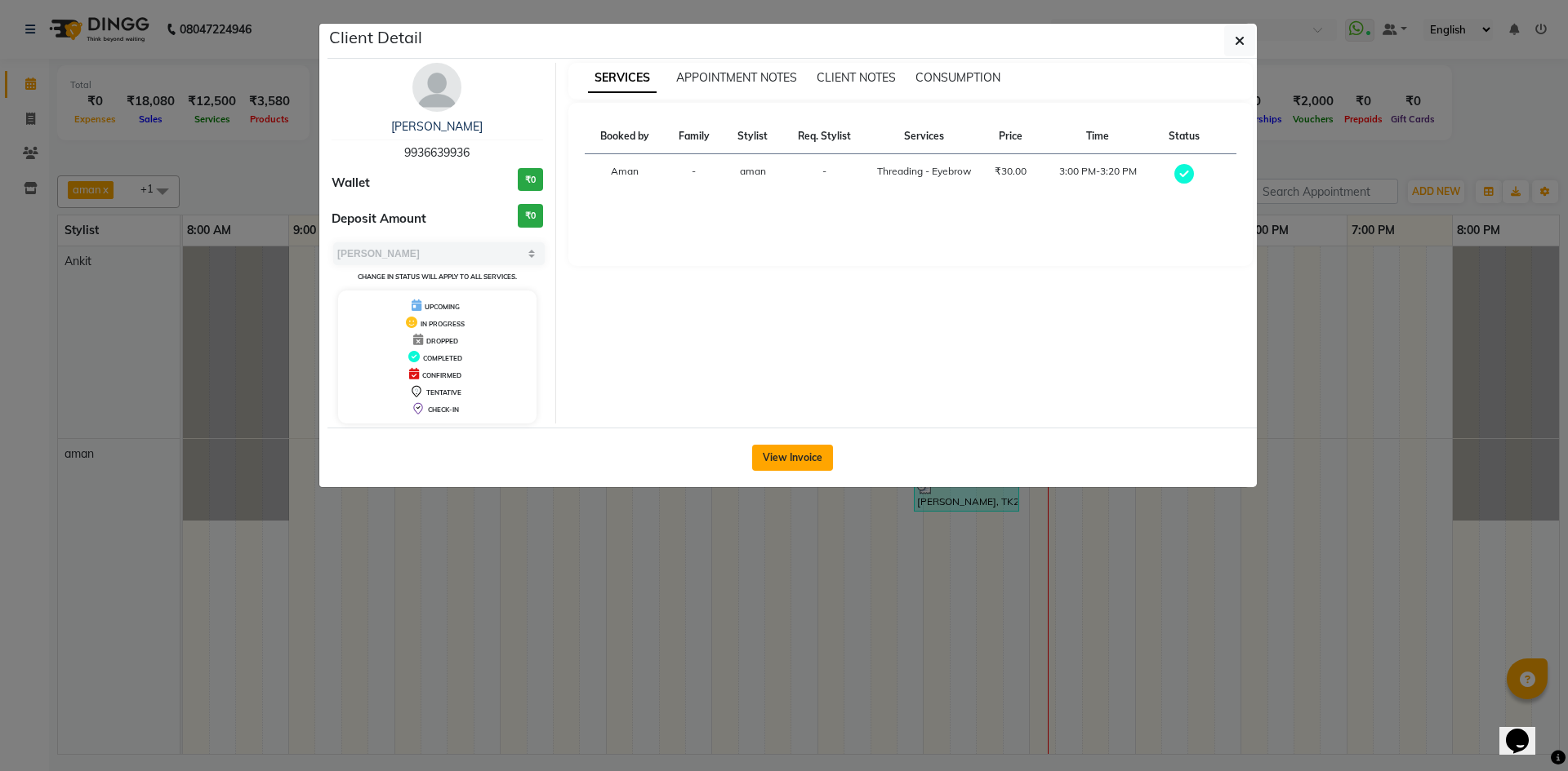
click at [804, 448] on button "View Invoice" at bounding box center [792, 457] width 81 height 26
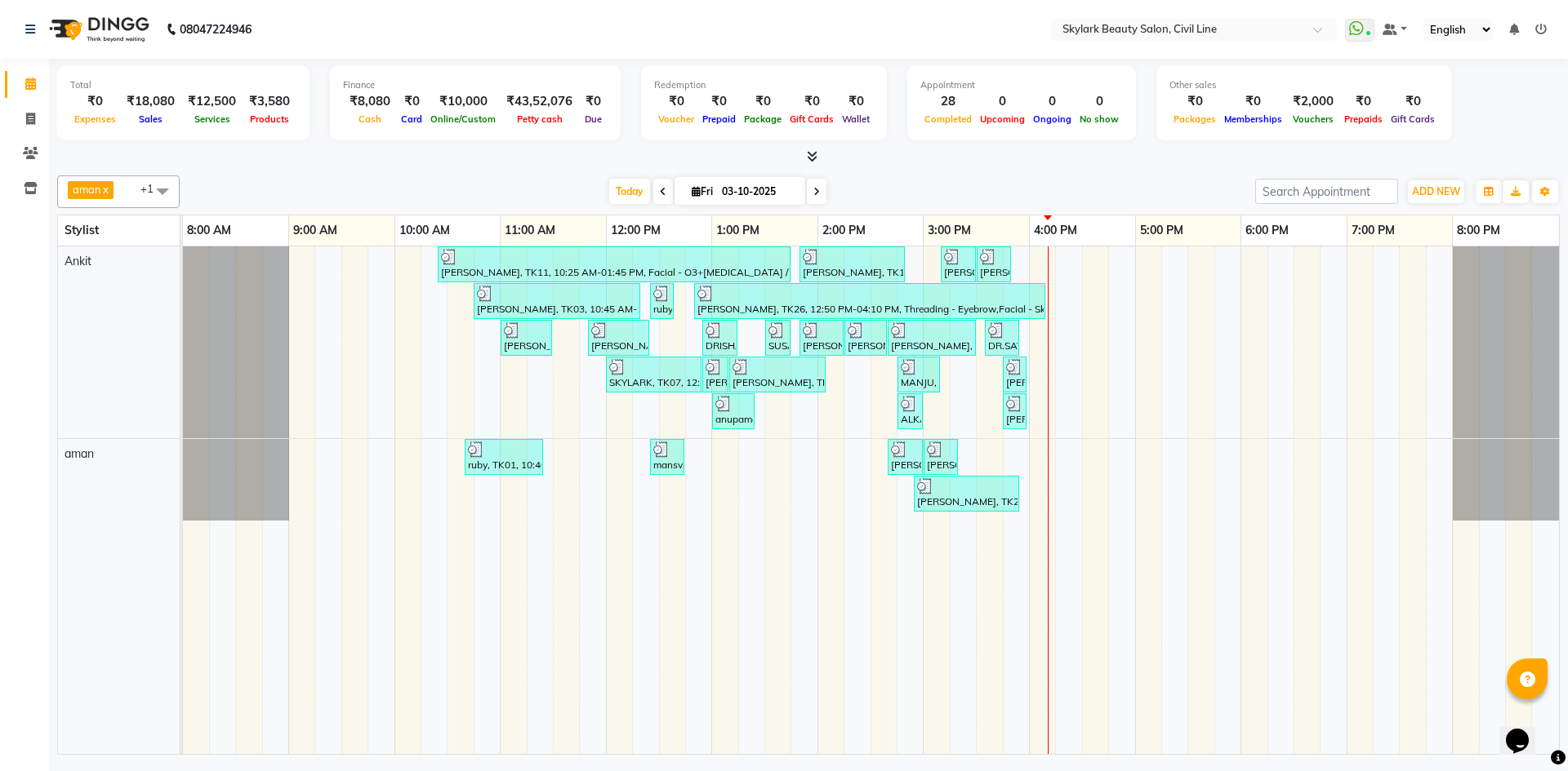
click at [998, 478] on div at bounding box center [967, 486] width 99 height 16
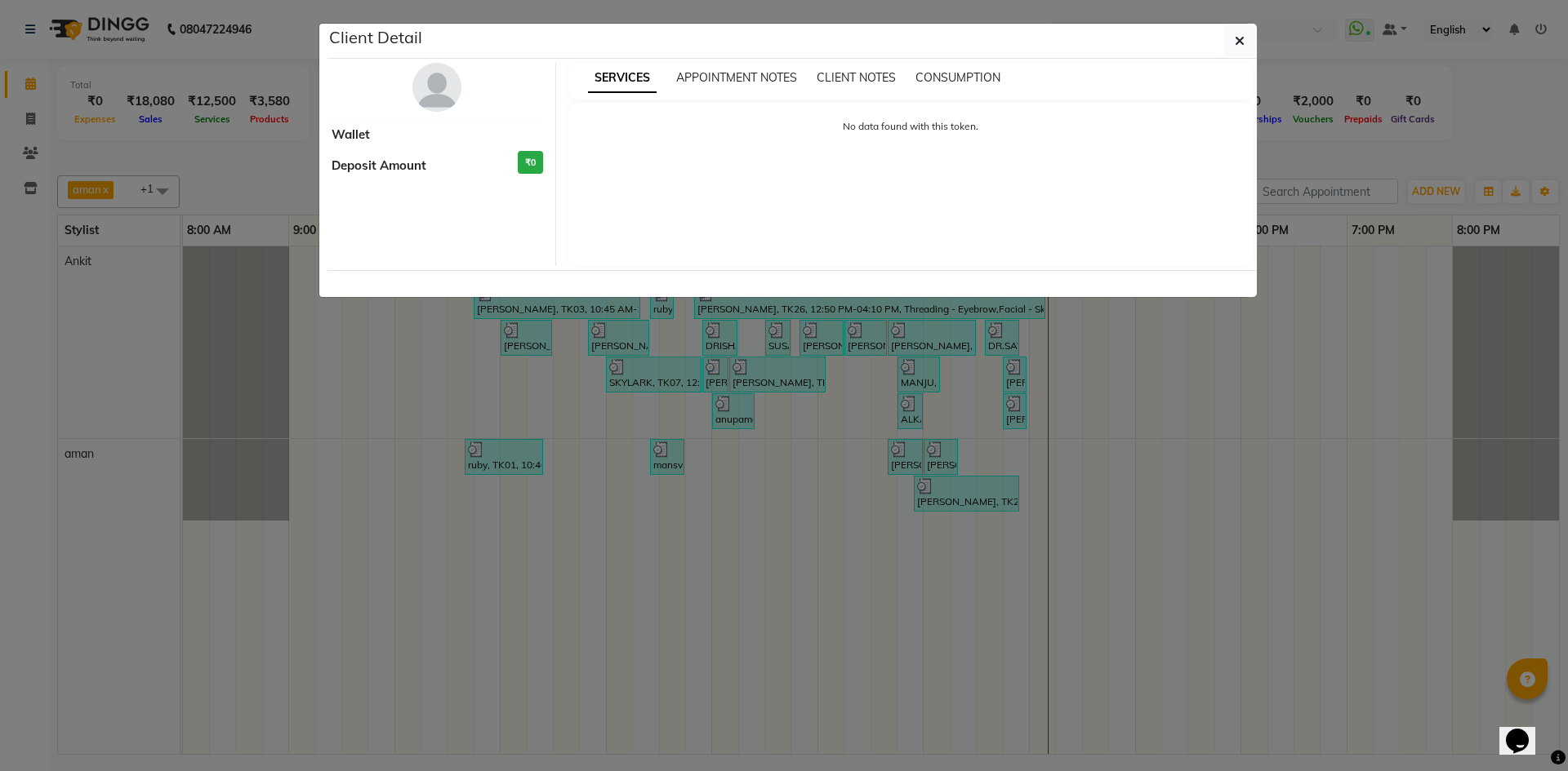
select select "3"
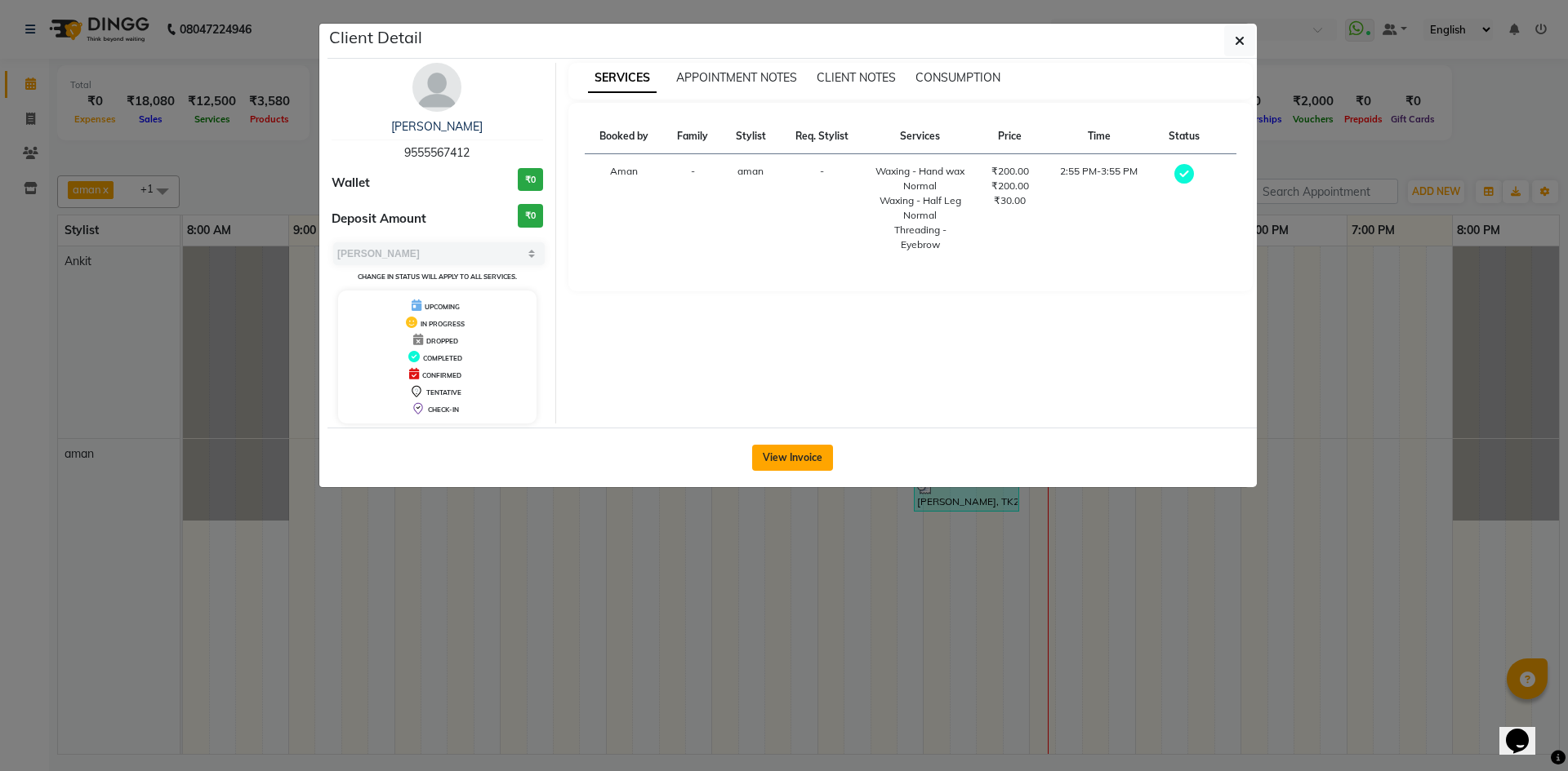
click at [778, 454] on button "View Invoice" at bounding box center [792, 457] width 81 height 26
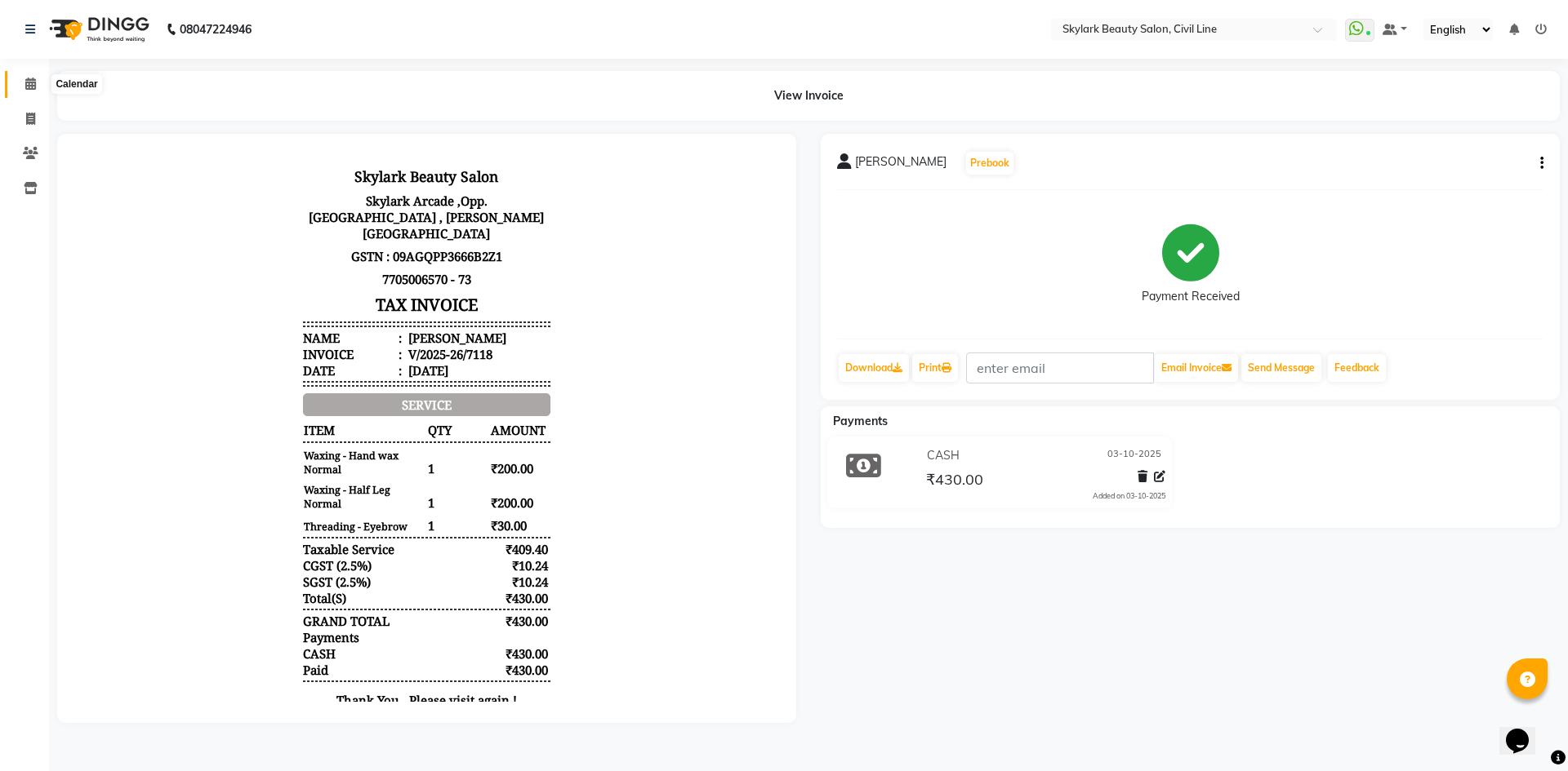
click at [30, 82] on icon at bounding box center [31, 83] width 10 height 12
